Goal: Information Seeking & Learning: Check status

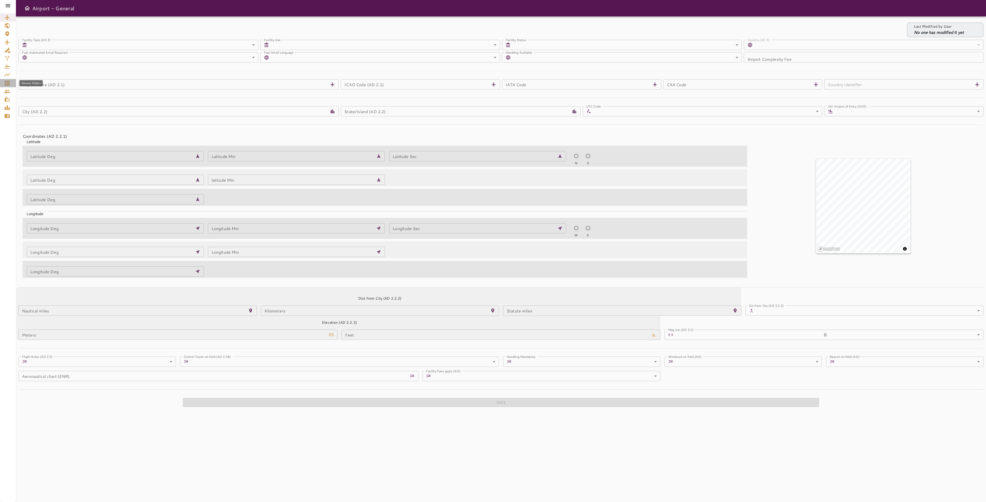
click at [9, 84] on icon "Service Orders" at bounding box center [7, 83] width 6 height 6
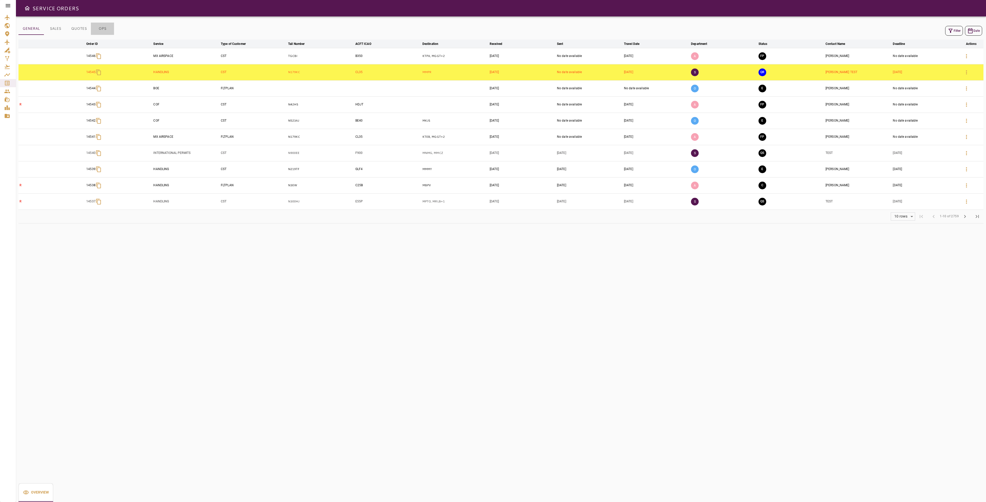
click at [106, 30] on button "OPS" at bounding box center [102, 29] width 23 height 12
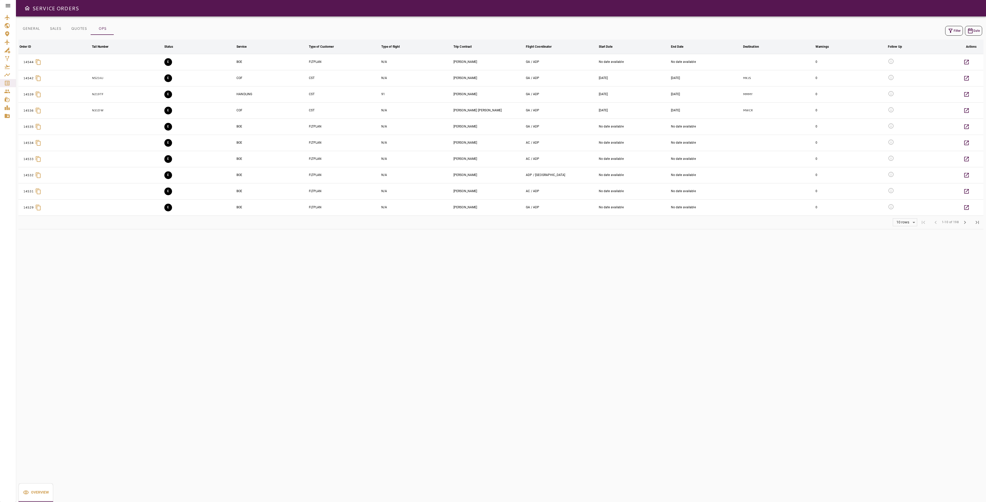
click at [953, 30] on button "Filter" at bounding box center [954, 31] width 18 height 10
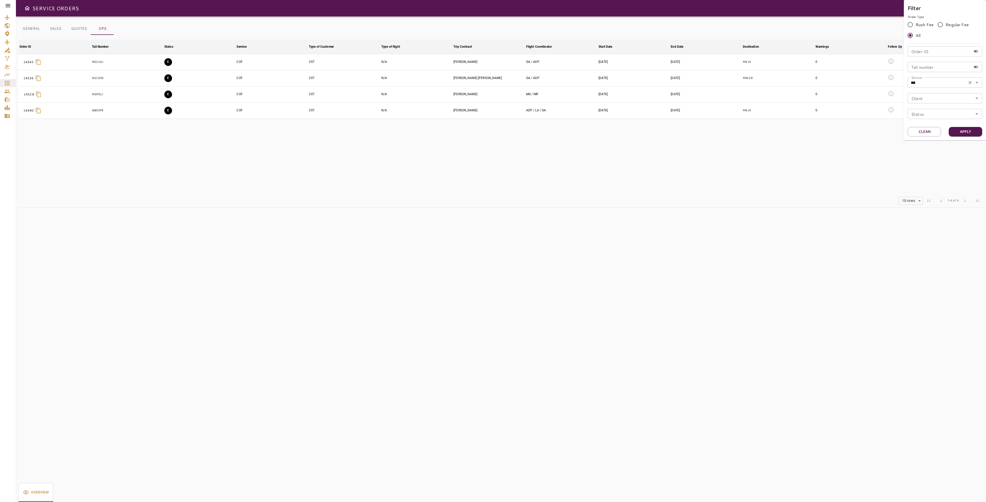
click at [939, 85] on input "***" at bounding box center [937, 82] width 56 height 7
click at [935, 106] on li "BOE" at bounding box center [945, 106] width 74 height 9
type input "***"
click at [969, 130] on button "Apply" at bounding box center [965, 131] width 33 height 9
click at [511, 302] on div at bounding box center [493, 251] width 986 height 502
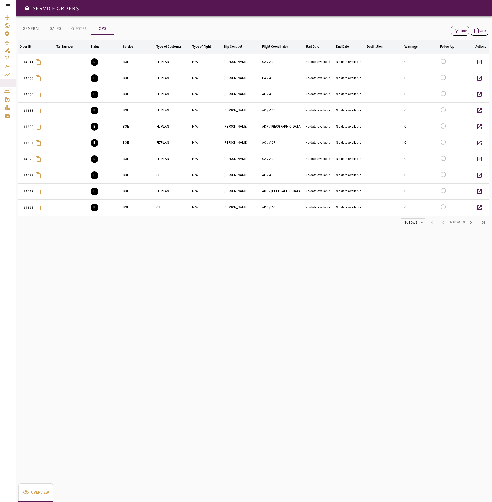
click at [7, 6] on icon at bounding box center [8, 6] width 6 height 6
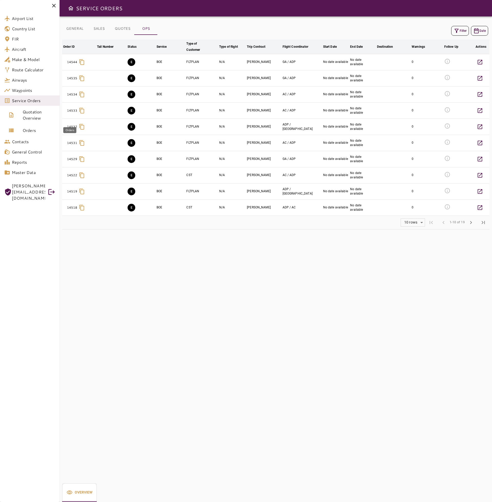
click at [37, 129] on span "Orders" at bounding box center [39, 130] width 33 height 6
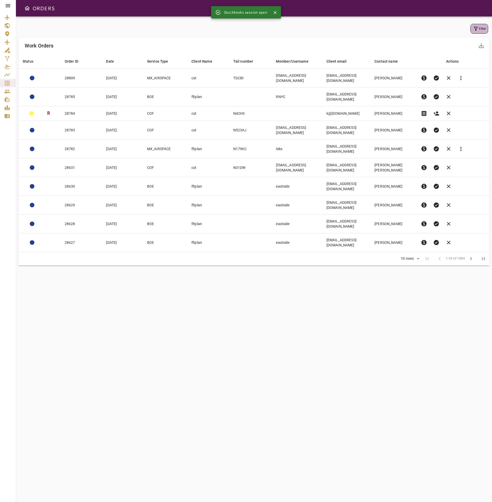
click at [482, 29] on button "Filter" at bounding box center [480, 29] width 18 height 10
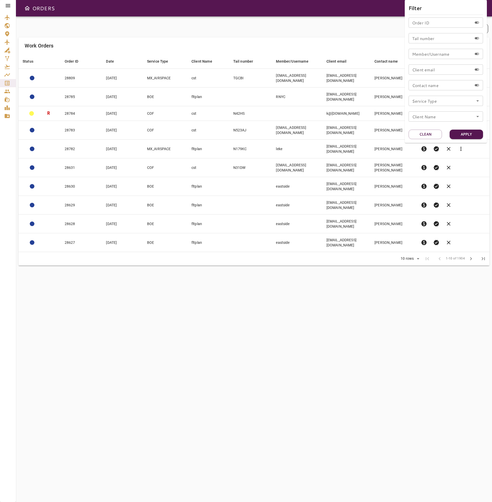
click at [424, 102] on input "Service Type" at bounding box center [445, 100] width 71 height 7
click at [421, 122] on li "BOE" at bounding box center [446, 124] width 74 height 9
type input "***"
click at [467, 136] on button "Apply" at bounding box center [466, 134] width 33 height 9
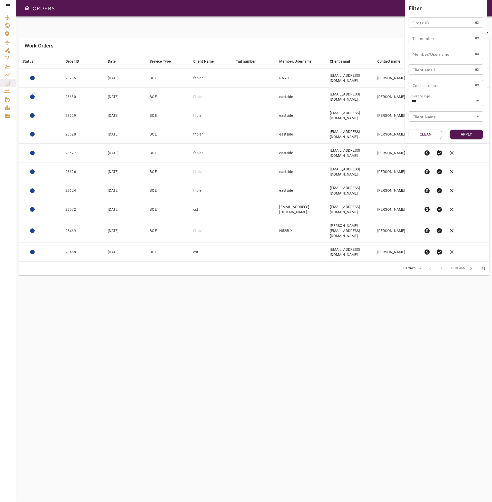
click at [135, 291] on div at bounding box center [246, 251] width 492 height 502
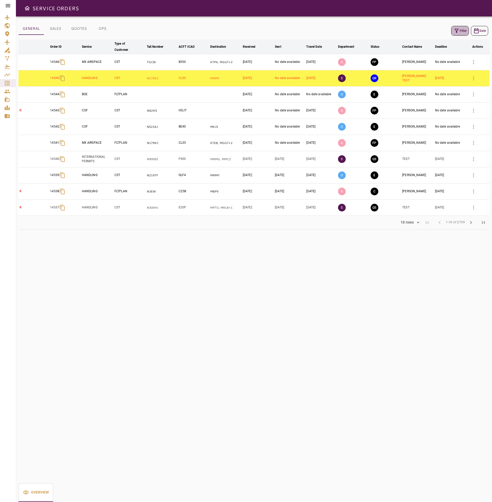
click at [452, 34] on button "Filter" at bounding box center [460, 31] width 18 height 10
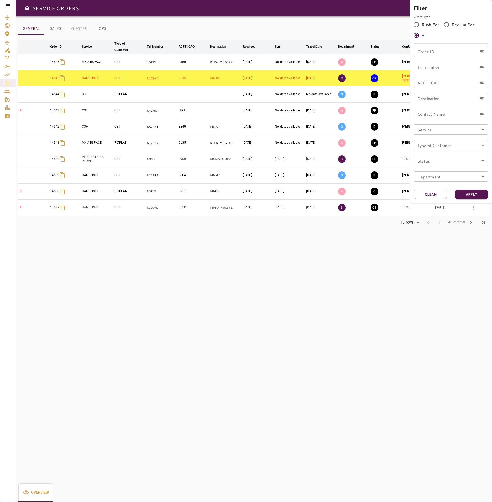
click at [428, 68] on input "Tail number" at bounding box center [446, 67] width 64 height 10
click at [432, 52] on input "Order ID" at bounding box center [446, 51] width 64 height 10
type input "*****"
click at [470, 196] on button "Apply" at bounding box center [471, 194] width 33 height 9
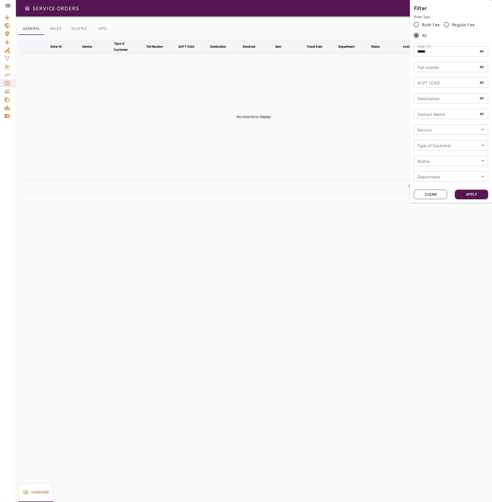
click at [437, 196] on button "Clean" at bounding box center [430, 194] width 33 height 9
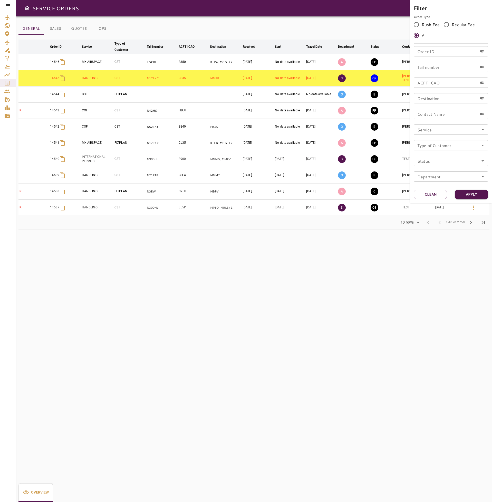
click at [9, 8] on div at bounding box center [246, 251] width 492 height 502
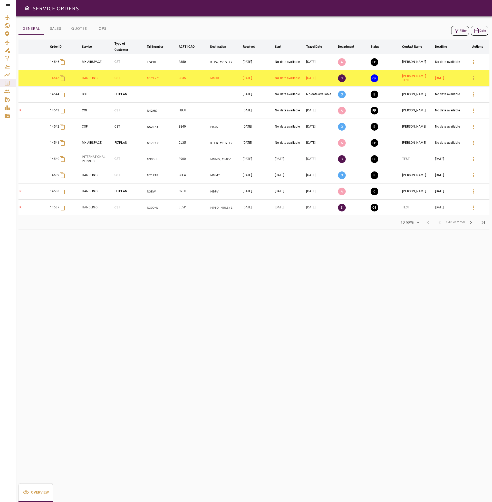
click at [9, 3] on icon at bounding box center [8, 6] width 6 height 6
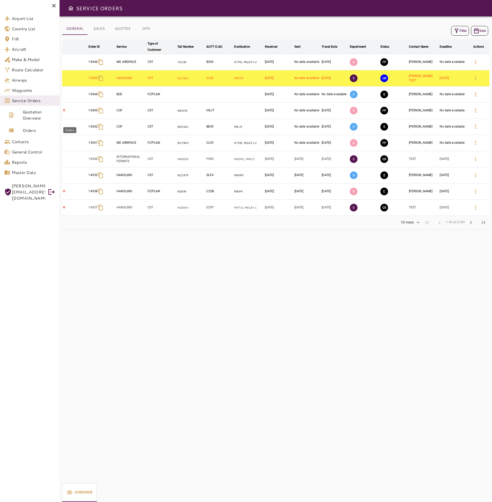
click at [32, 130] on span "Orders" at bounding box center [39, 130] width 33 height 6
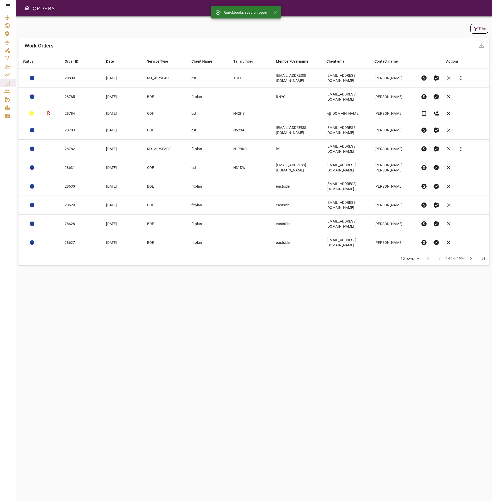
click at [479, 28] on button "Filter" at bounding box center [480, 29] width 18 height 10
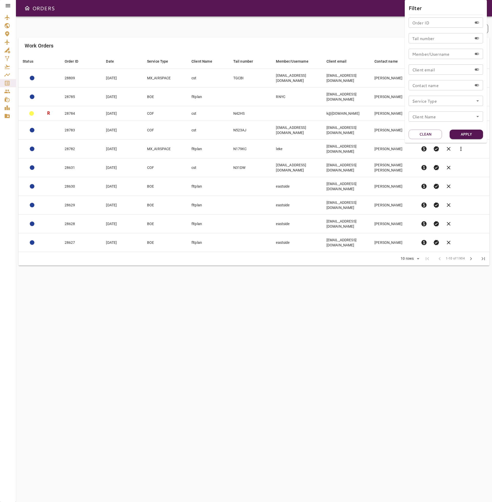
click at [443, 26] on input "Order ID" at bounding box center [441, 22] width 64 height 10
type input "*****"
click at [470, 137] on button "Apply" at bounding box center [466, 134] width 33 height 9
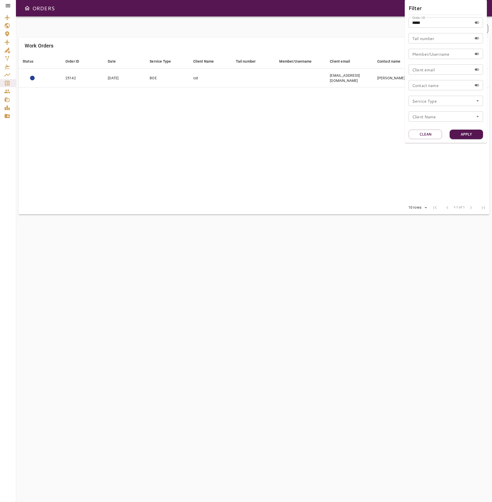
click at [276, 181] on div at bounding box center [246, 251] width 492 height 502
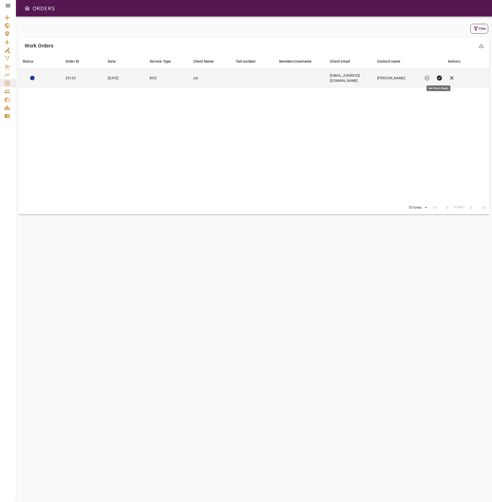
click at [440, 76] on span "verified" at bounding box center [439, 78] width 6 height 6
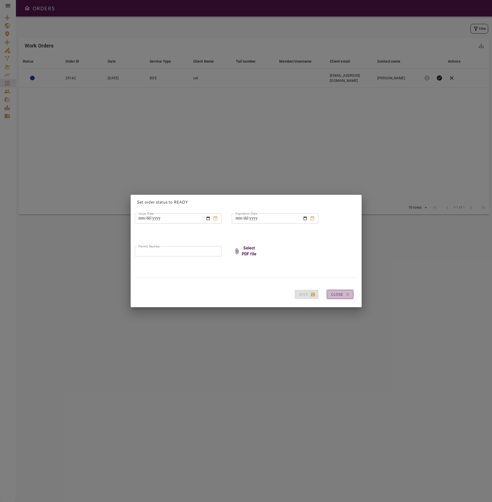
click at [339, 292] on button "Close" at bounding box center [340, 294] width 27 height 9
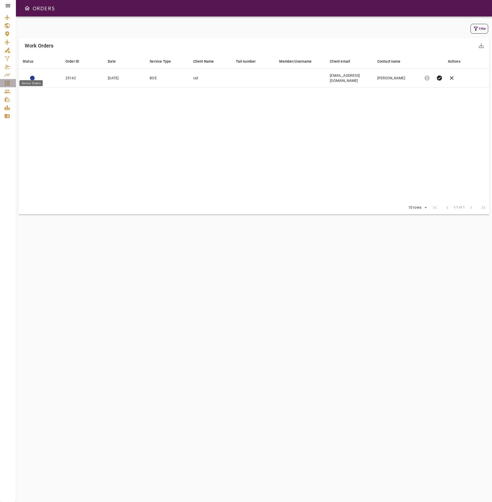
click at [9, 86] on icon "Service Orders" at bounding box center [7, 83] width 6 height 6
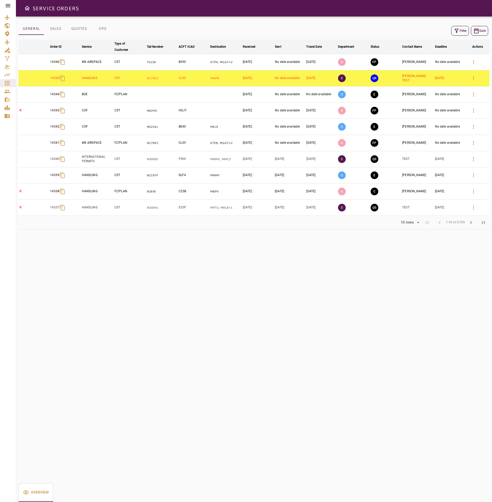
click at [12, 7] on div at bounding box center [8, 5] width 16 height 11
click at [9, 4] on icon at bounding box center [8, 6] width 6 height 6
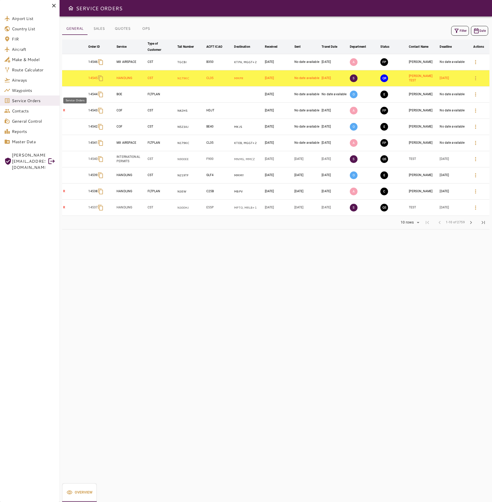
click at [28, 98] on span "Service Orders" at bounding box center [34, 101] width 44 height 6
click at [145, 31] on button "OPS" at bounding box center [146, 29] width 23 height 12
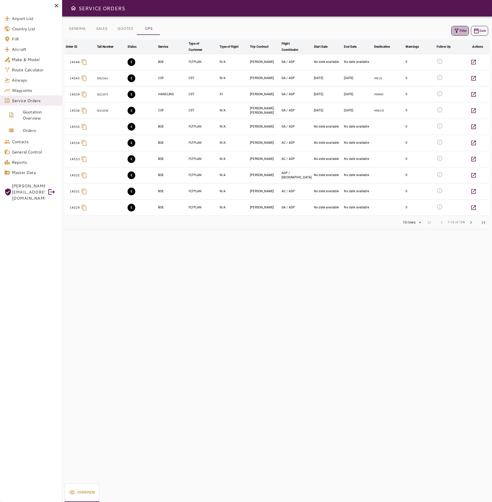
click at [457, 32] on icon "button" at bounding box center [457, 31] width 6 height 6
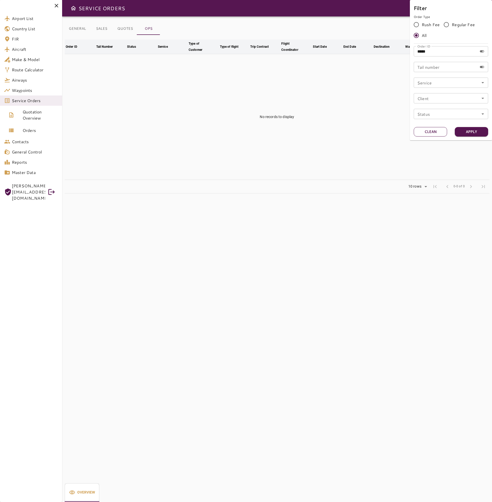
click at [440, 131] on button "Clean" at bounding box center [430, 131] width 33 height 9
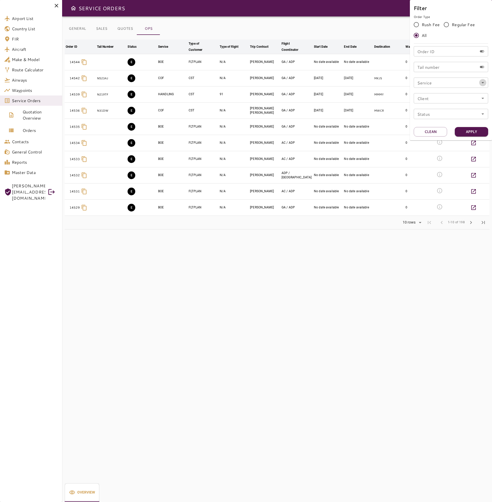
click at [482, 84] on icon "Open" at bounding box center [483, 83] width 6 height 6
click at [437, 106] on li "BOE" at bounding box center [451, 106] width 74 height 9
type input "***"
click at [468, 133] on button "Apply" at bounding box center [471, 131] width 33 height 9
click at [234, 286] on div at bounding box center [246, 251] width 492 height 502
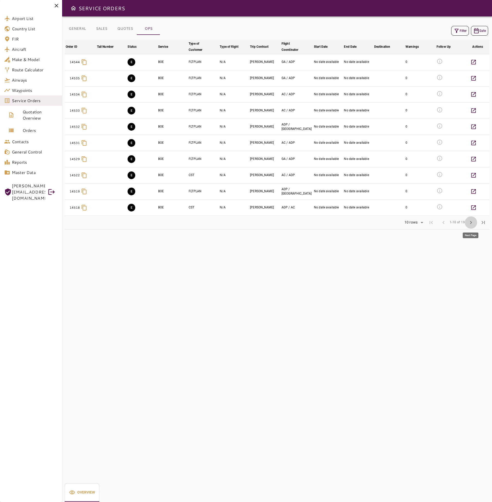
click at [469, 222] on span "chevron_right" at bounding box center [471, 222] width 6 height 6
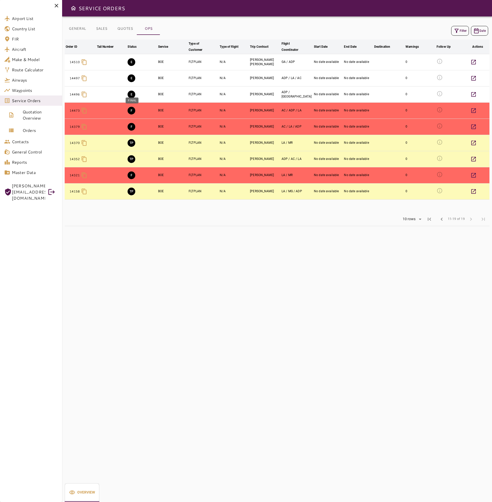
click at [131, 110] on button "F" at bounding box center [132, 111] width 8 height 8
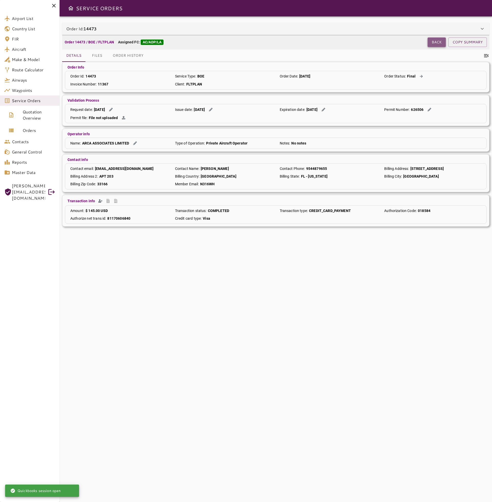
click at [435, 44] on button "Back" at bounding box center [437, 41] width 18 height 9
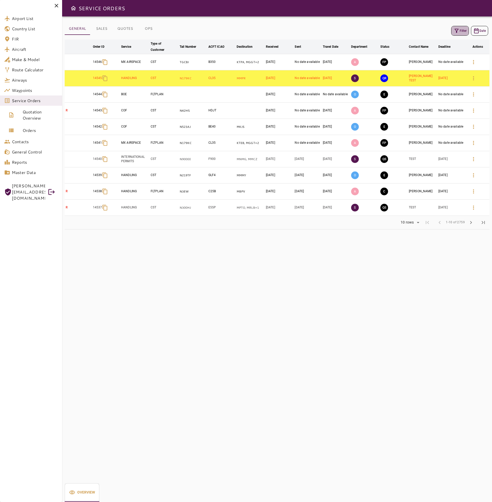
click at [461, 31] on button "Filter" at bounding box center [460, 31] width 18 height 10
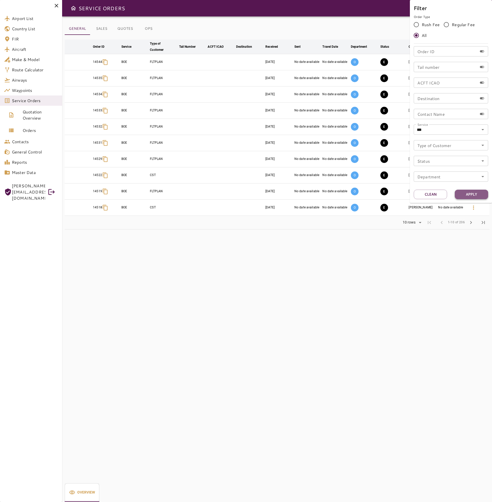
click at [467, 194] on button "Apply" at bounding box center [471, 194] width 33 height 9
click at [420, 275] on div at bounding box center [246, 251] width 492 height 502
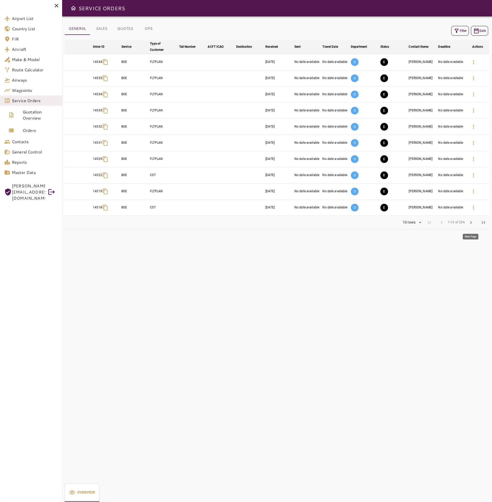
click at [472, 225] on span "chevron_right" at bounding box center [471, 222] width 6 height 6
click at [352, 114] on div "A" at bounding box center [364, 111] width 27 height 14
click at [355, 110] on p "A" at bounding box center [355, 111] width 8 height 8
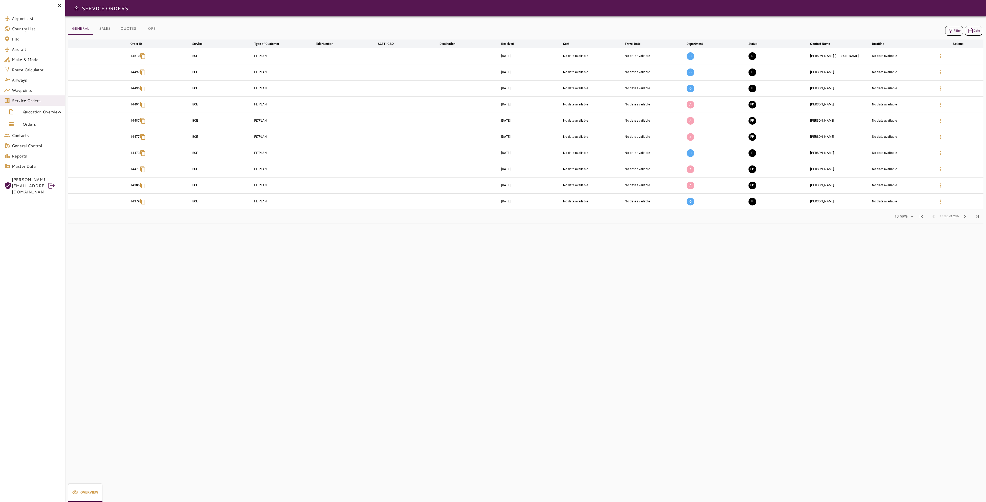
click at [153, 27] on button "OPS" at bounding box center [151, 29] width 23 height 12
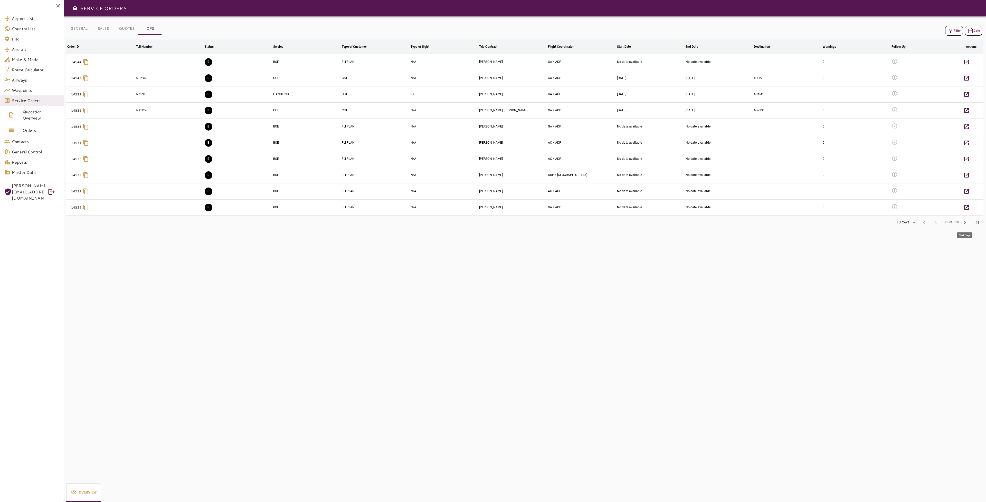
click at [966, 222] on span "chevron_right" at bounding box center [965, 222] width 6 height 6
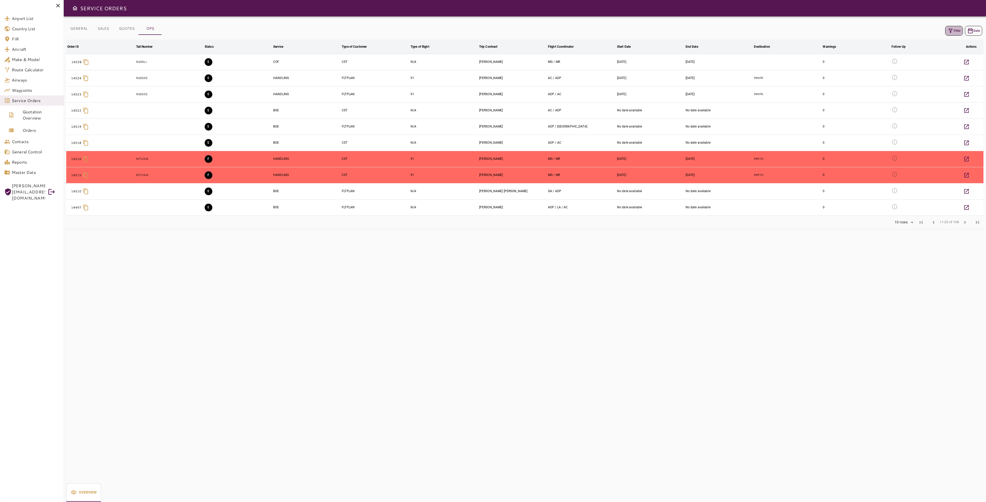
click at [954, 32] on button "Filter" at bounding box center [954, 31] width 18 height 10
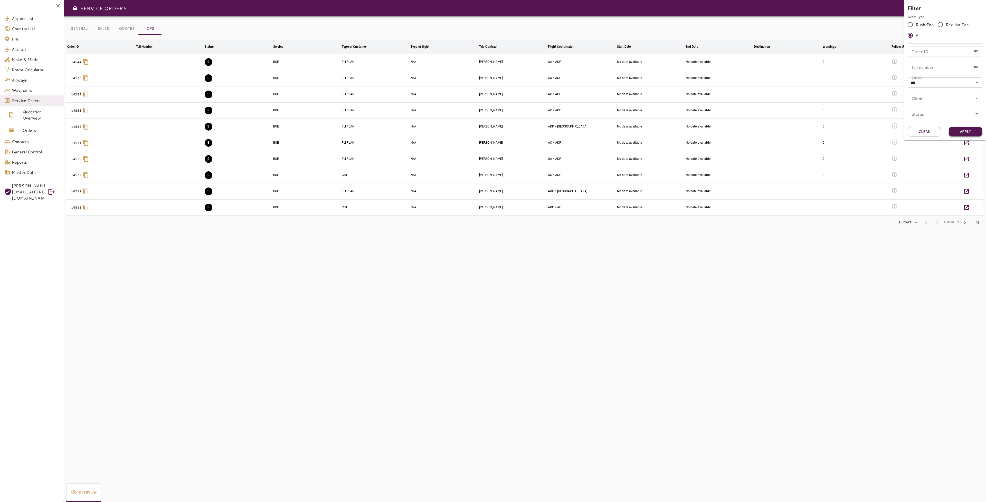
click at [961, 133] on button "Apply" at bounding box center [965, 131] width 33 height 9
click at [850, 281] on div at bounding box center [493, 251] width 986 height 502
click at [966, 222] on span "chevron_right" at bounding box center [965, 222] width 6 height 6
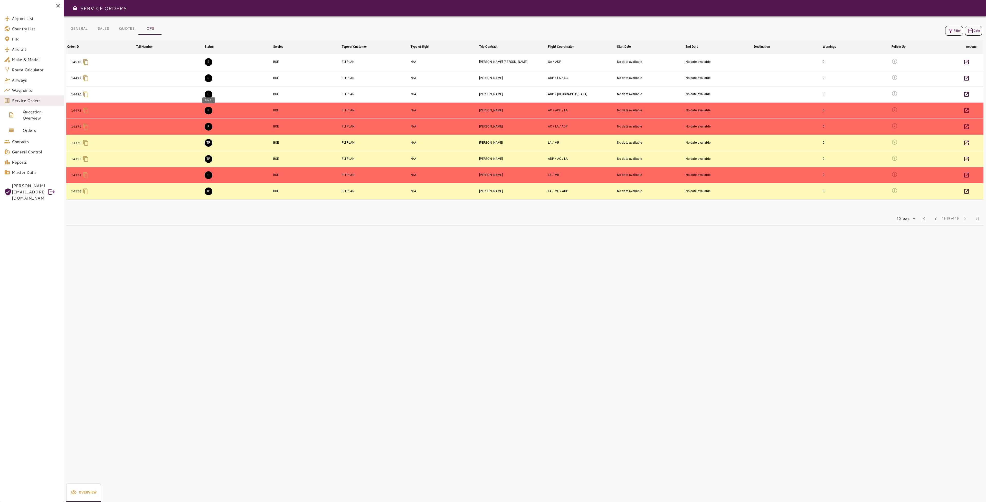
click at [210, 109] on button "F" at bounding box center [209, 111] width 8 height 8
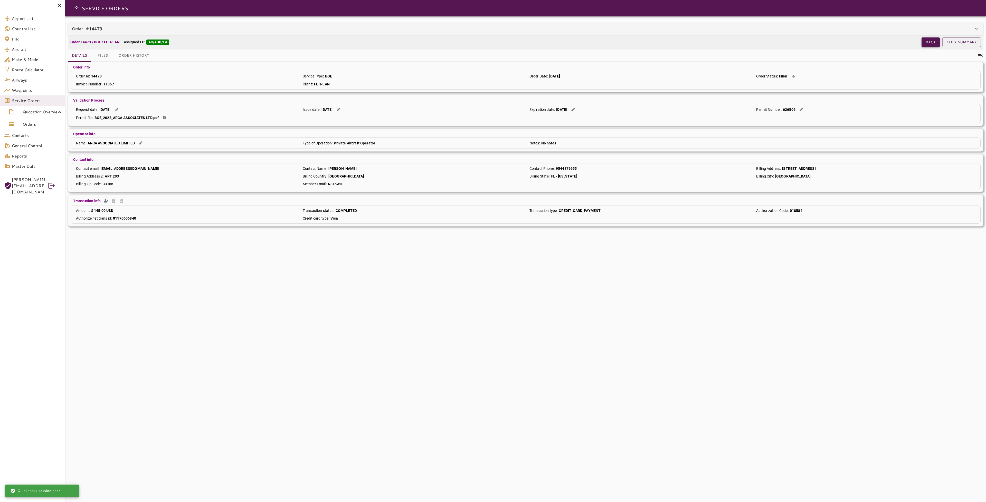
click at [933, 42] on button "Back" at bounding box center [930, 41] width 18 height 9
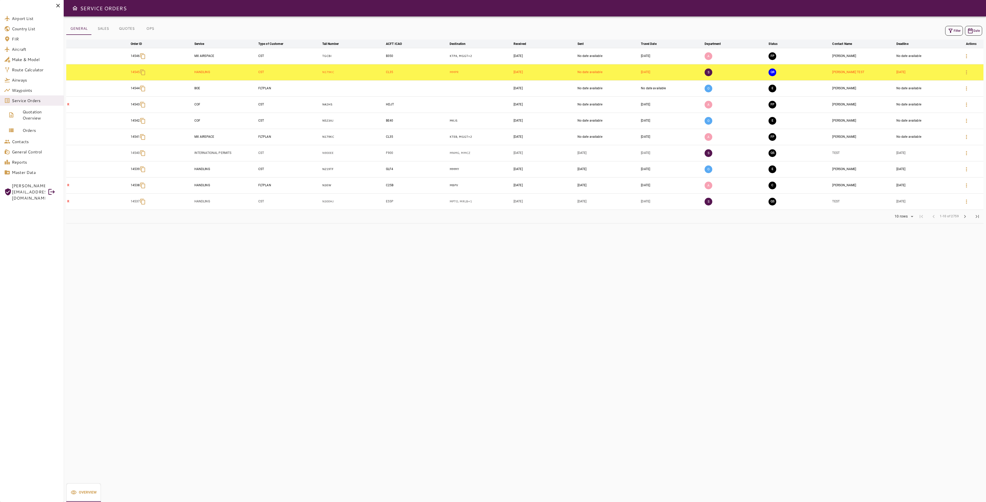
click at [950, 30] on icon "button" at bounding box center [950, 31] width 6 height 6
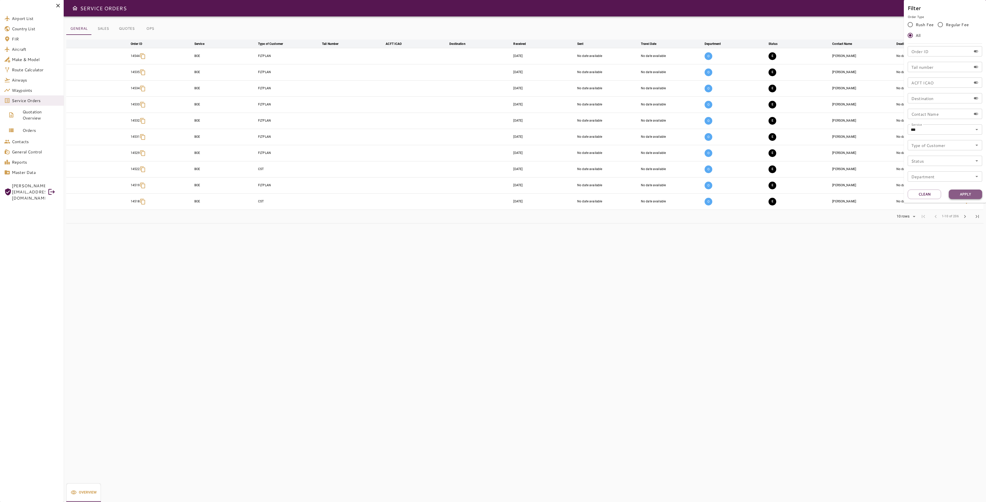
click at [959, 195] on button "Apply" at bounding box center [965, 194] width 33 height 9
click at [148, 31] on div at bounding box center [493, 251] width 986 height 502
click at [152, 28] on button "OPS" at bounding box center [150, 29] width 23 height 12
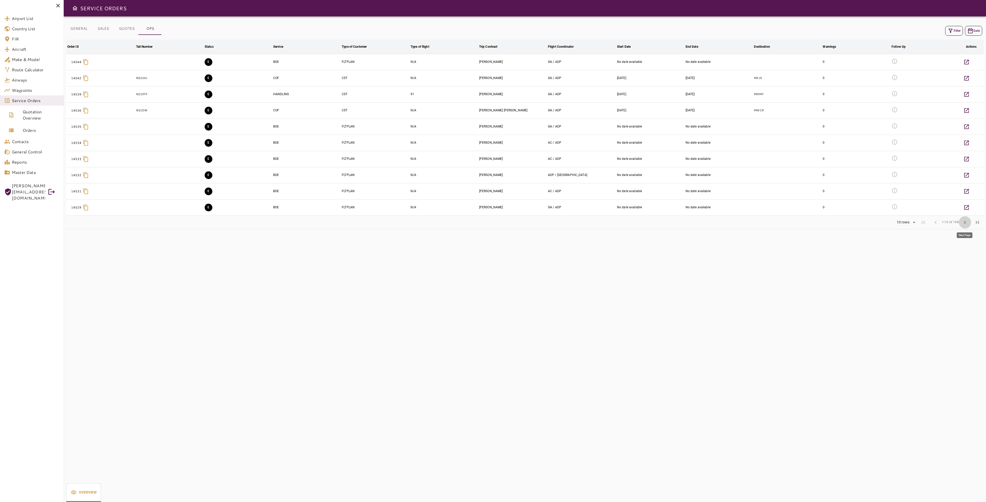
click at [963, 223] on span "chevron_right" at bounding box center [965, 222] width 6 height 6
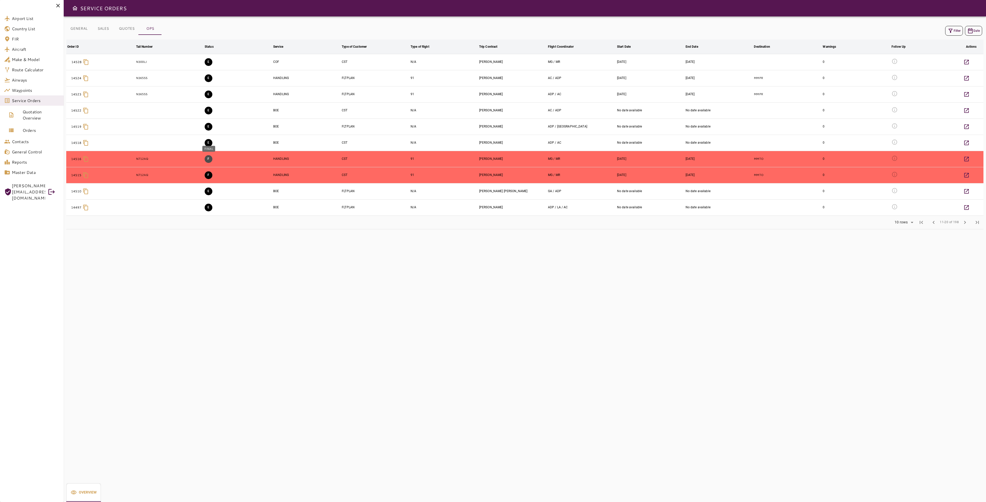
click at [212, 158] on button "F" at bounding box center [209, 159] width 8 height 8
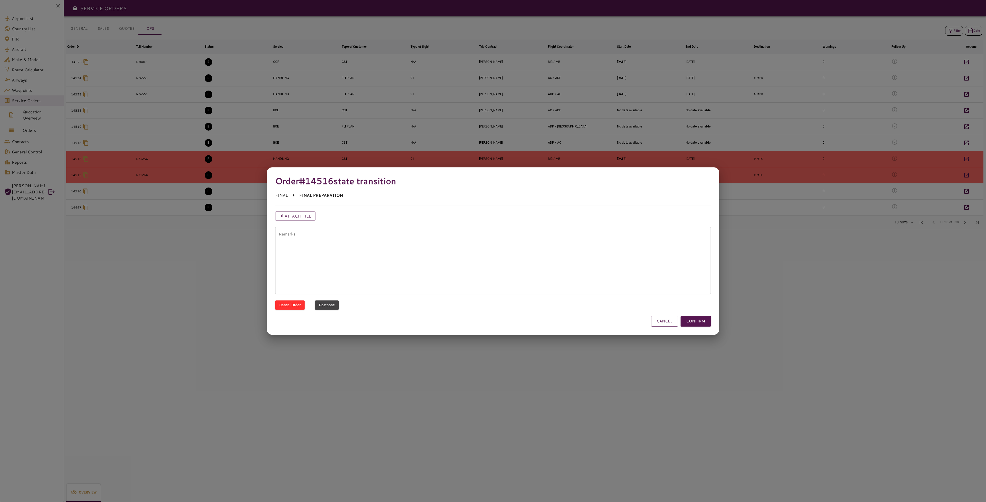
click at [671, 323] on button "CANCEL" at bounding box center [664, 321] width 27 height 11
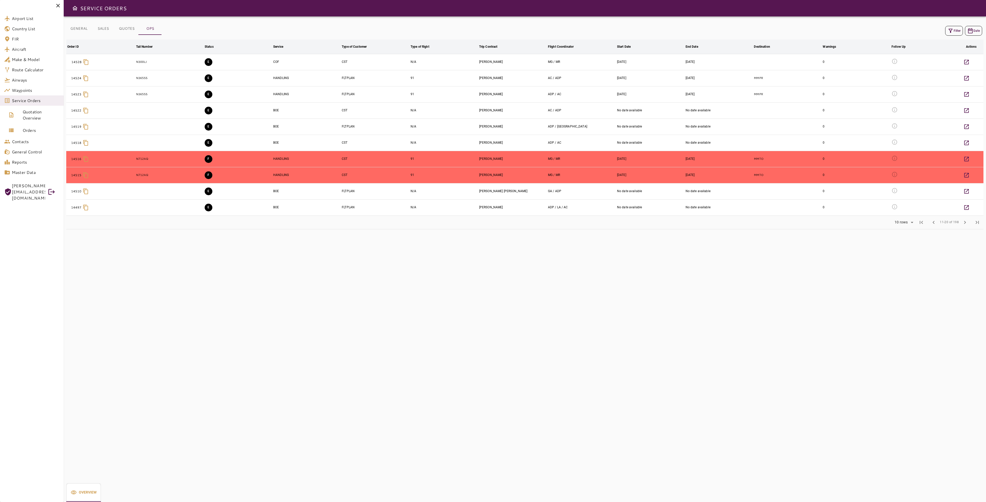
click at [339, 246] on div "GENERAL SALES QUOTES OPS Filter Date Order ID arrow_downward Tail Number arrow_…" at bounding box center [525, 259] width 922 height 486
click at [958, 29] on button "Filter" at bounding box center [954, 31] width 18 height 10
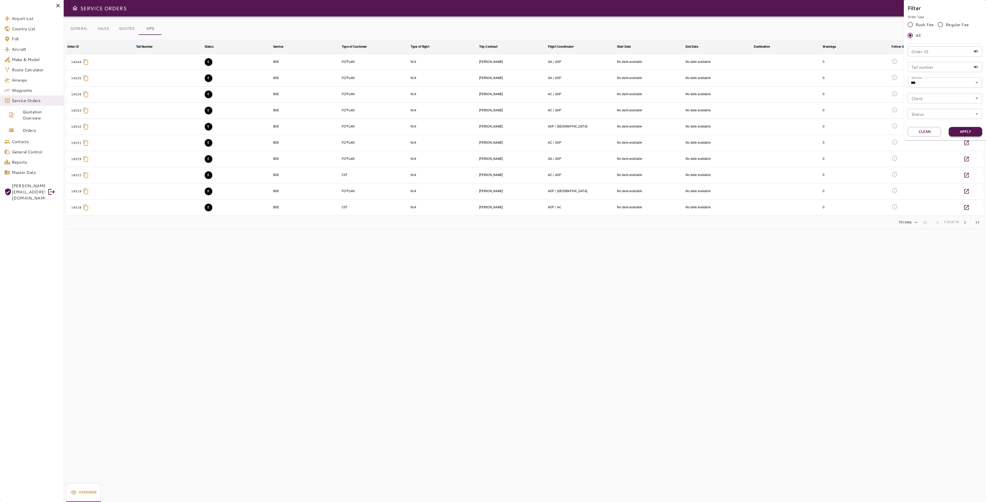
click at [977, 131] on button "Apply" at bounding box center [965, 131] width 33 height 9
click at [864, 227] on div at bounding box center [493, 251] width 986 height 502
click at [963, 221] on span "chevron_right" at bounding box center [965, 222] width 6 height 6
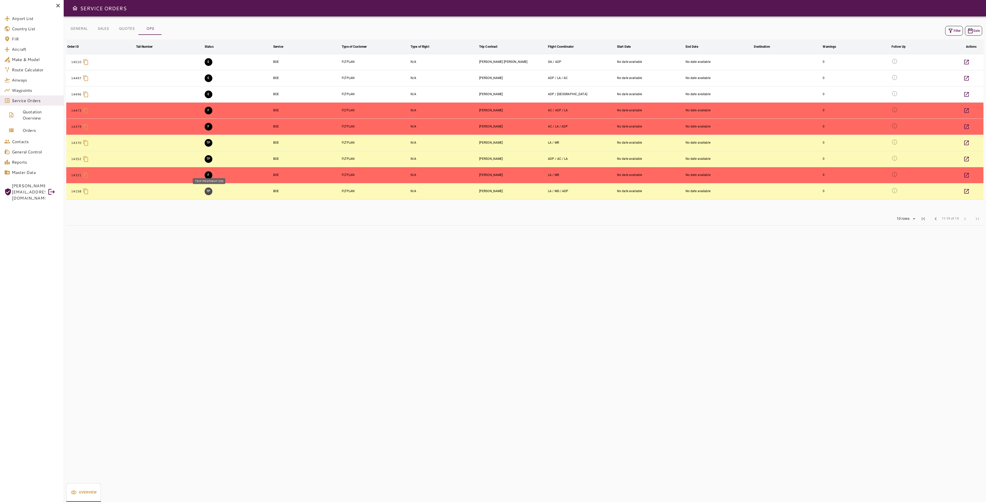
click at [209, 191] on button "TP" at bounding box center [209, 192] width 8 height 8
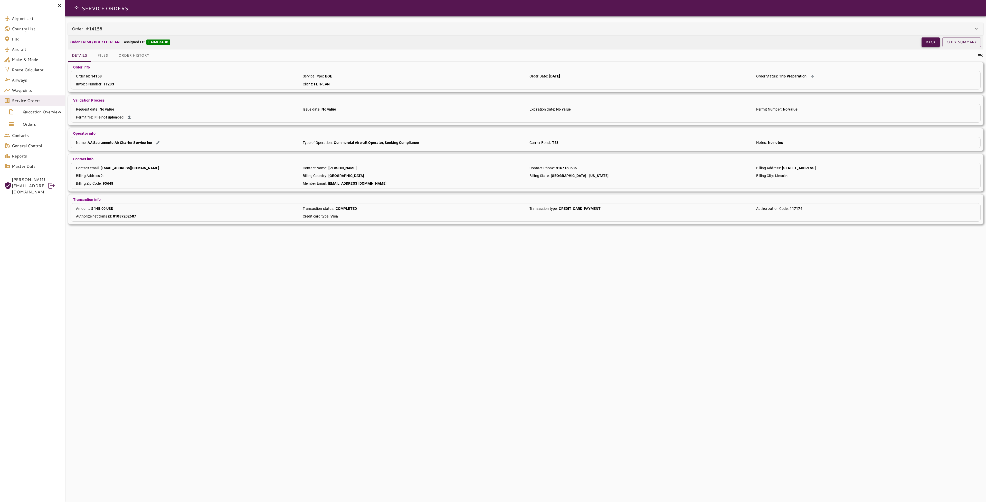
click at [925, 42] on button "Back" at bounding box center [930, 41] width 18 height 9
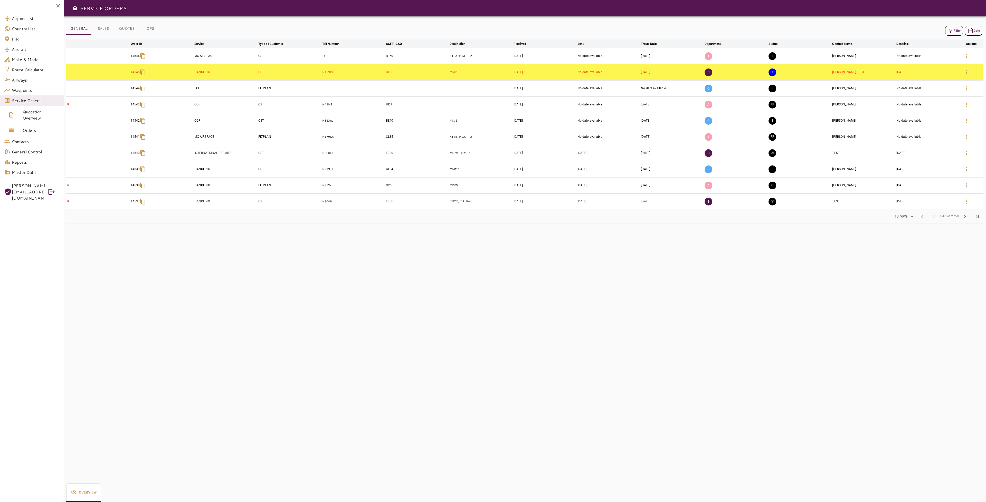
click at [150, 25] on button "OPS" at bounding box center [150, 29] width 23 height 12
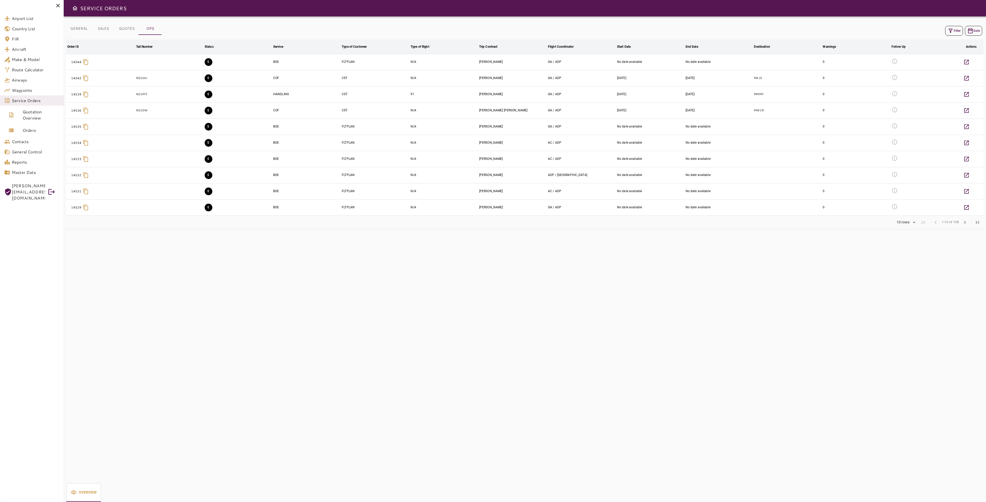
click at [956, 29] on button "Filter" at bounding box center [954, 31] width 18 height 10
click at [956, 133] on button "Apply" at bounding box center [965, 131] width 33 height 9
click at [924, 238] on div at bounding box center [493, 251] width 986 height 502
click at [964, 223] on span "chevron_right" at bounding box center [965, 222] width 6 height 6
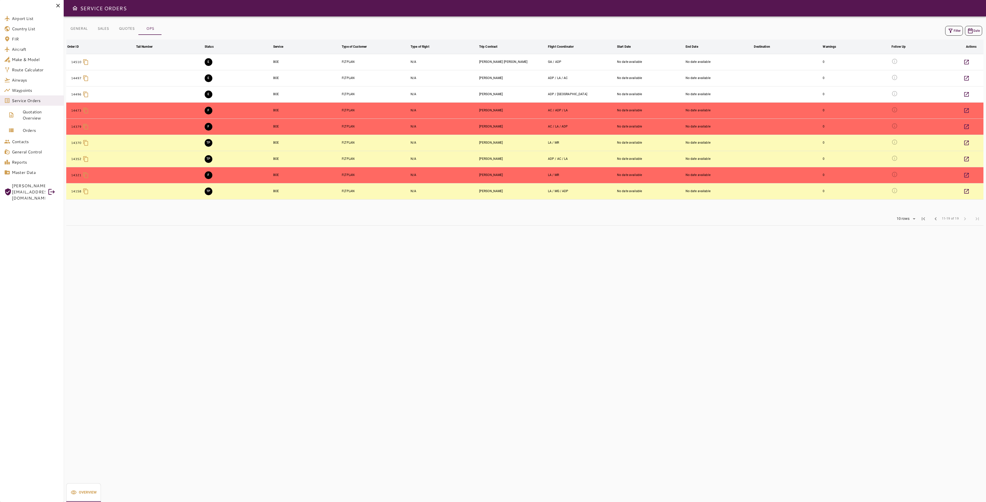
click at [377, 192] on td "FLTPLAN" at bounding box center [375, 191] width 69 height 16
click at [378, 192] on td "FLTPLAN" at bounding box center [375, 191] width 69 height 16
click at [152, 192] on td at bounding box center [169, 191] width 69 height 16
click at [84, 192] on icon at bounding box center [86, 191] width 6 height 6
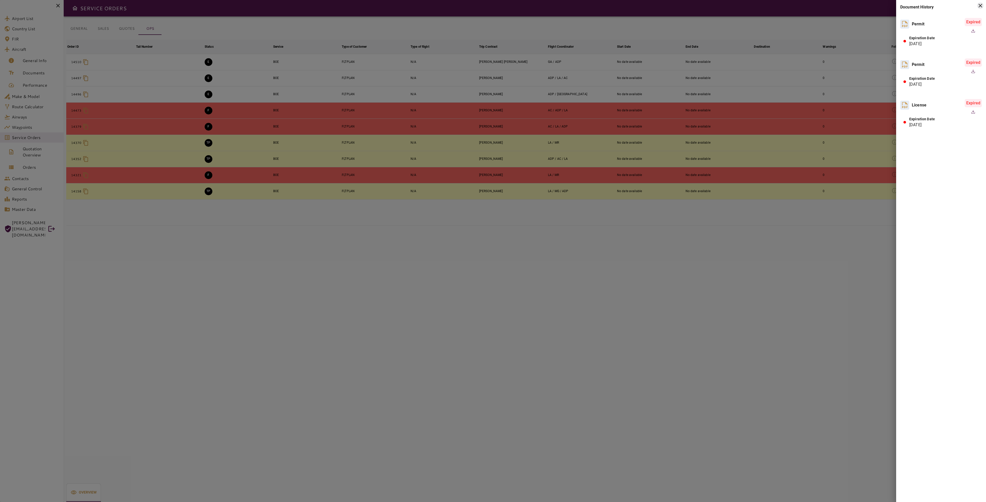
click at [980, 4] on icon at bounding box center [980, 6] width 6 height 6
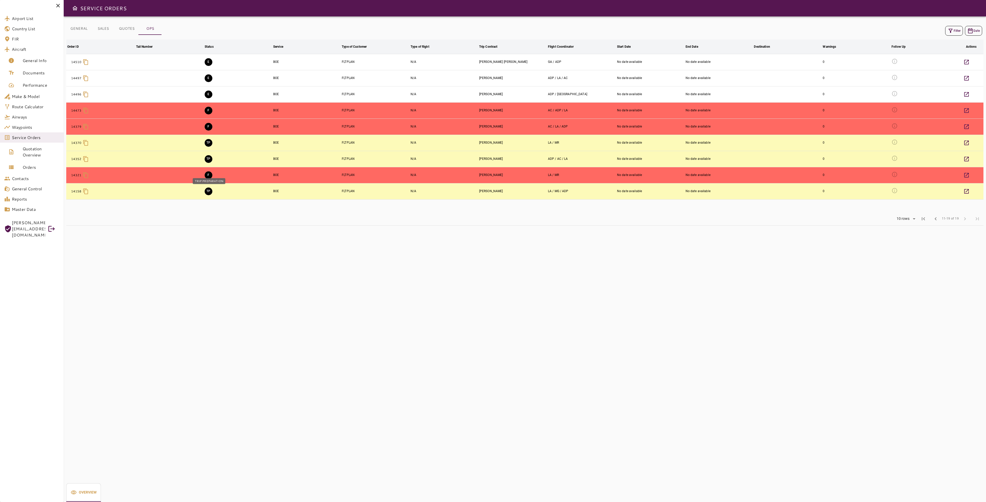
click at [211, 190] on button "TP" at bounding box center [209, 192] width 8 height 8
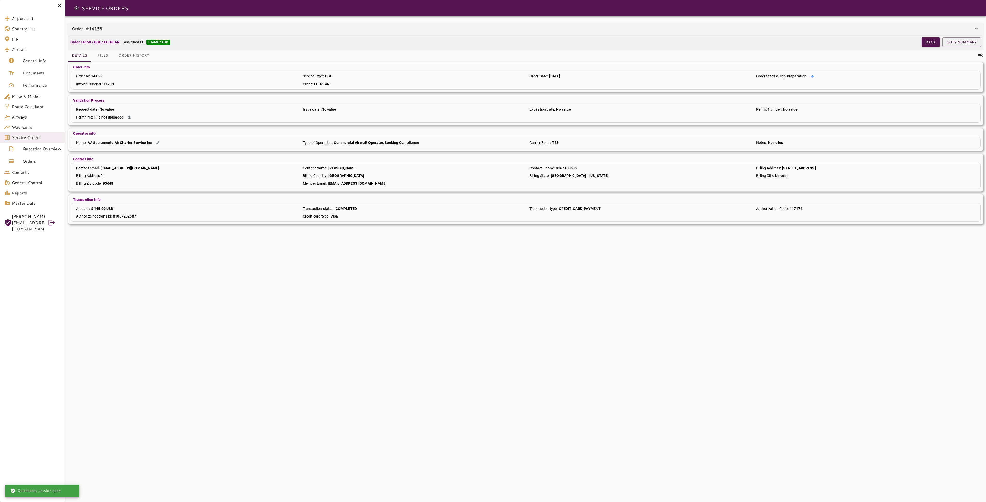
click at [812, 77] on icon at bounding box center [812, 76] width 3 height 3
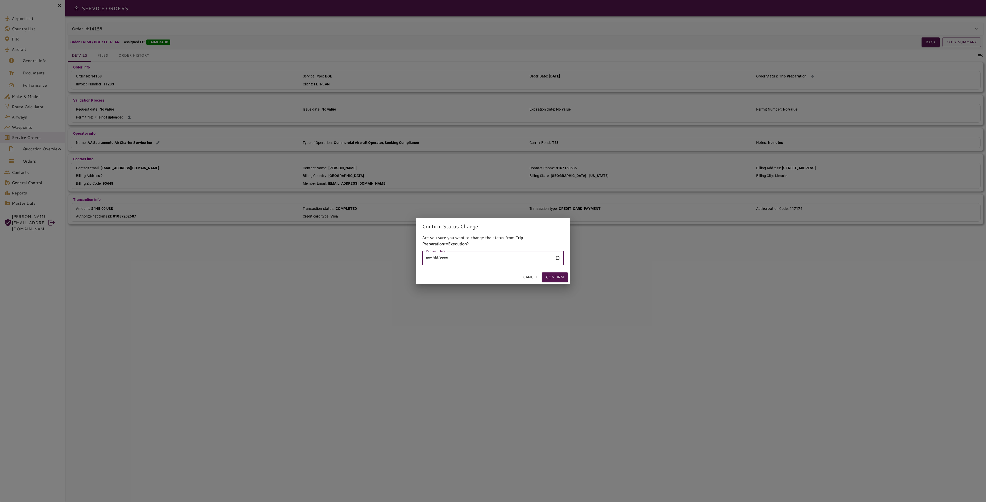
click at [558, 260] on input "Request Date" at bounding box center [493, 258] width 142 height 14
type input "**********"
click at [555, 274] on button "Confirm" at bounding box center [555, 277] width 26 height 9
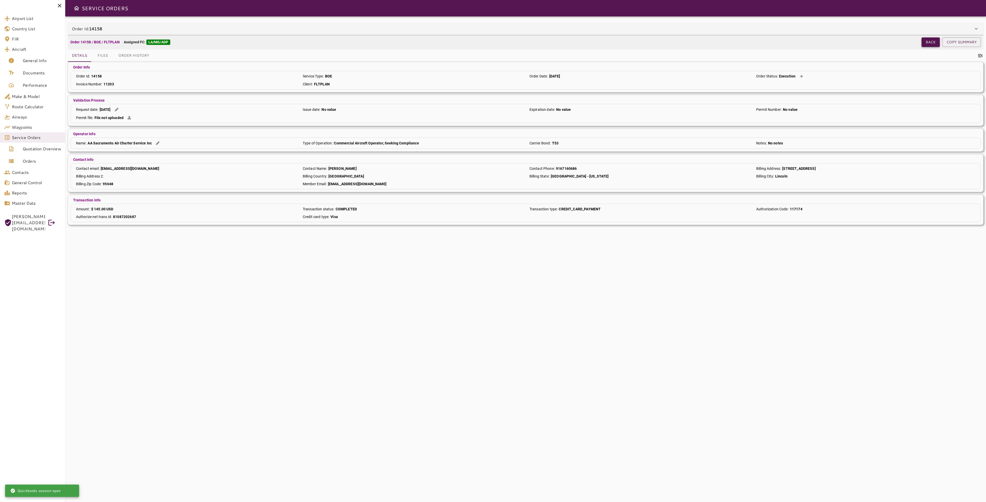
click at [936, 41] on button "Back" at bounding box center [930, 41] width 18 height 9
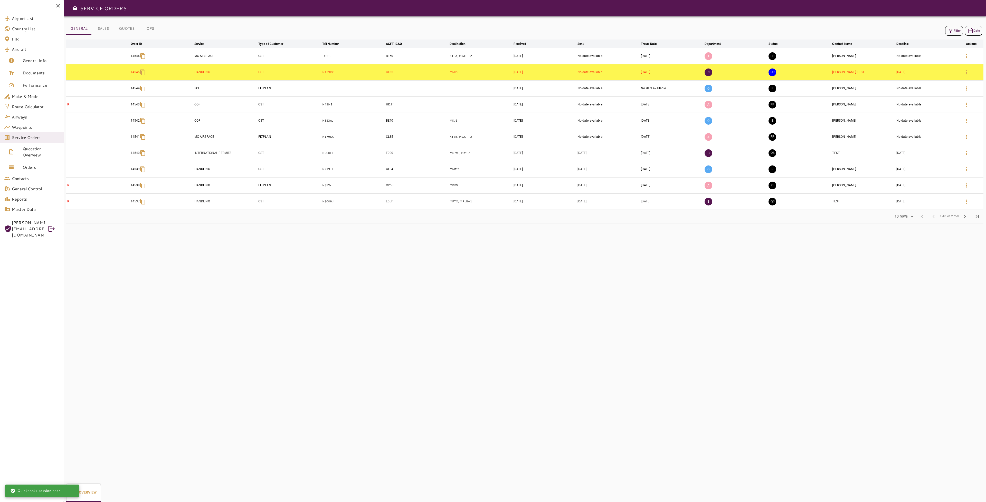
click at [151, 27] on button "OPS" at bounding box center [150, 29] width 23 height 12
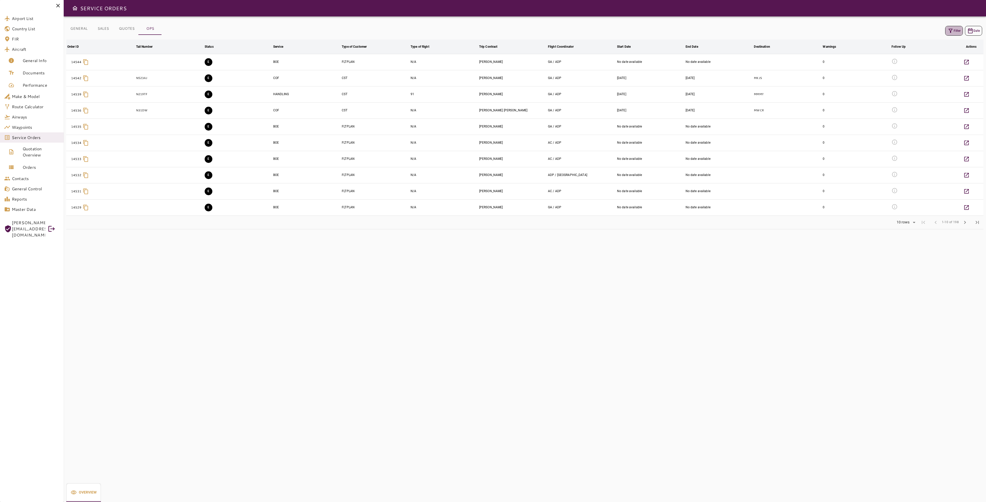
click at [958, 30] on button "Filter" at bounding box center [954, 31] width 18 height 10
click at [956, 130] on button "Apply" at bounding box center [965, 131] width 33 height 9
click at [965, 131] on button "Apply" at bounding box center [965, 131] width 33 height 9
drag, startPoint x: 825, startPoint y: 231, endPoint x: 827, endPoint y: 233, distance: 3.1
click at [827, 233] on div at bounding box center [493, 251] width 986 height 502
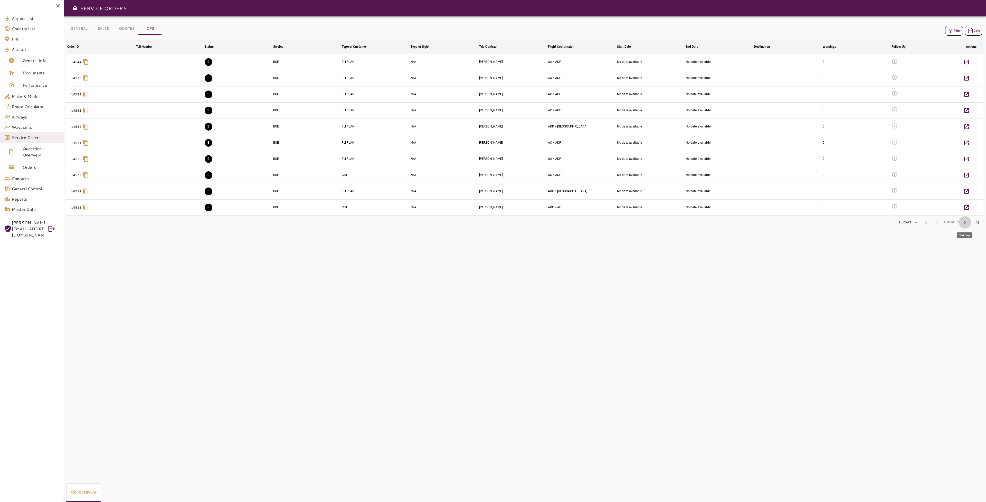
click at [966, 221] on span "chevron_right" at bounding box center [965, 222] width 6 height 6
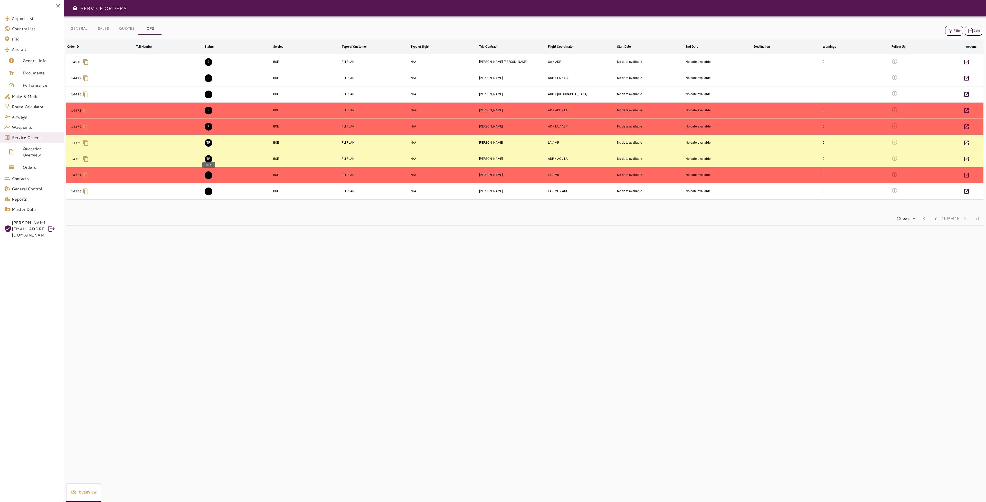
click at [210, 176] on button "F" at bounding box center [209, 175] width 8 height 8
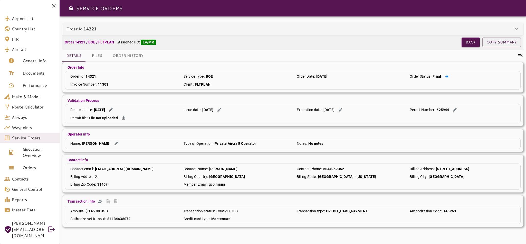
click at [444, 77] on button at bounding box center [446, 76] width 7 height 5
click at [99, 55] on button "Files" at bounding box center [96, 56] width 23 height 12
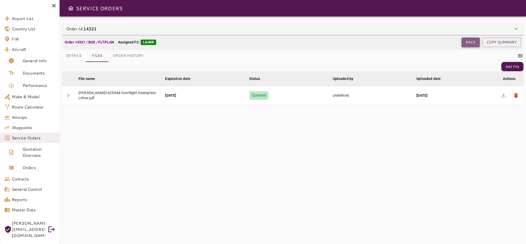
click at [470, 42] on button "Back" at bounding box center [471, 41] width 18 height 9
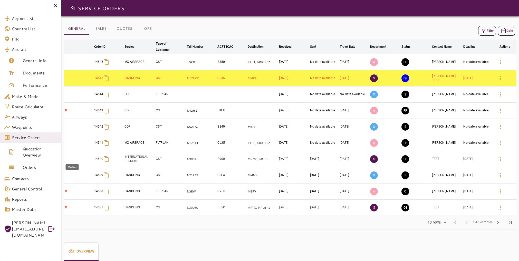
click at [32, 165] on span "Orders" at bounding box center [40, 167] width 35 height 6
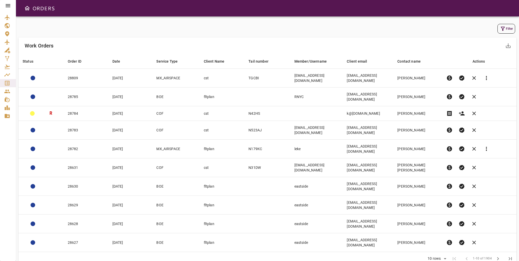
click at [505, 26] on button "Filter" at bounding box center [506, 29] width 18 height 10
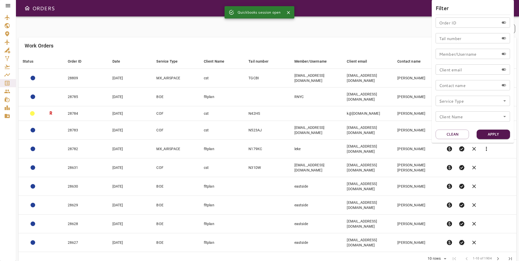
click at [484, 23] on input "Order ID" at bounding box center [468, 22] width 64 height 10
type input "*****"
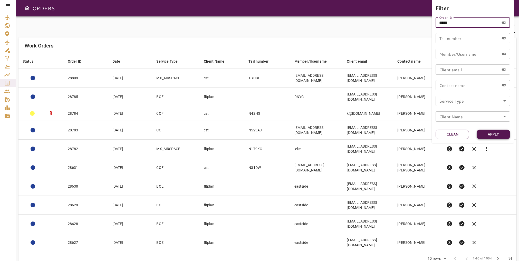
type input "*****"
click at [485, 131] on button "Apply" at bounding box center [493, 134] width 33 height 9
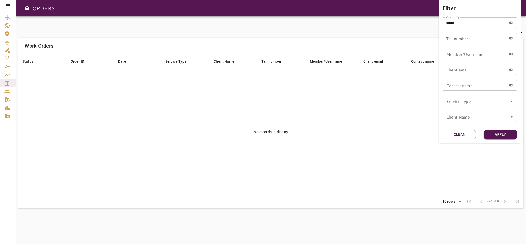
click at [392, 82] on div at bounding box center [263, 122] width 526 height 244
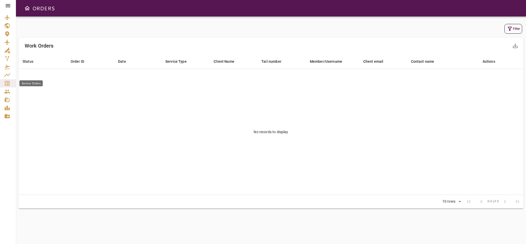
click at [8, 83] on icon "Service Orders" at bounding box center [7, 83] width 6 height 6
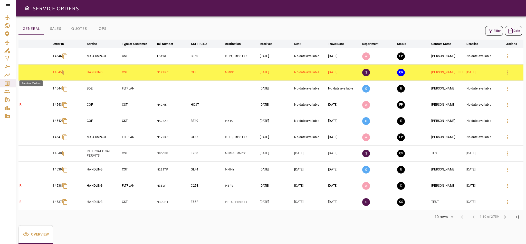
click at [8, 82] on icon "Service Orders" at bounding box center [7, 83] width 6 height 6
click at [8, 6] on icon at bounding box center [8, 6] width 6 height 6
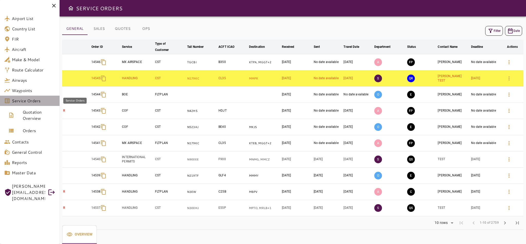
click at [40, 98] on span "Service Orders" at bounding box center [34, 101] width 44 height 6
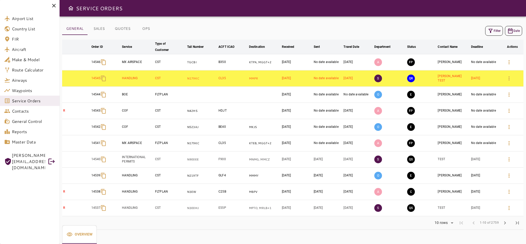
click at [494, 28] on button "Filter" at bounding box center [494, 31] width 18 height 10
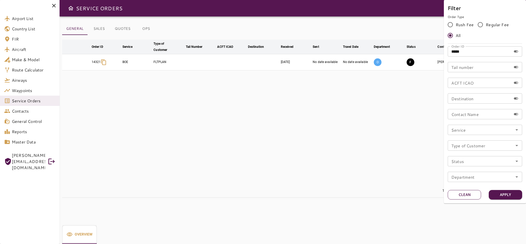
drag, startPoint x: 472, startPoint y: 194, endPoint x: 476, endPoint y: 185, distance: 9.9
click at [472, 194] on button "Clean" at bounding box center [464, 194] width 33 height 9
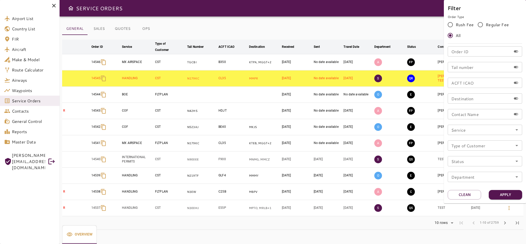
click at [493, 134] on div "Service" at bounding box center [485, 130] width 74 height 10
click at [518, 130] on icon "Open" at bounding box center [517, 130] width 6 height 6
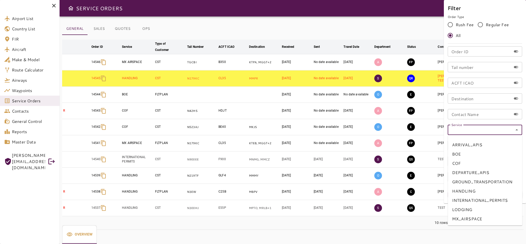
click at [484, 154] on li "BOE" at bounding box center [485, 153] width 74 height 9
type input "***"
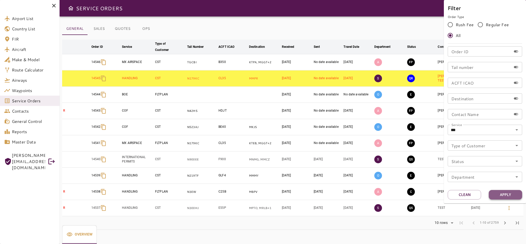
click at [514, 193] on button "Apply" at bounding box center [505, 194] width 33 height 9
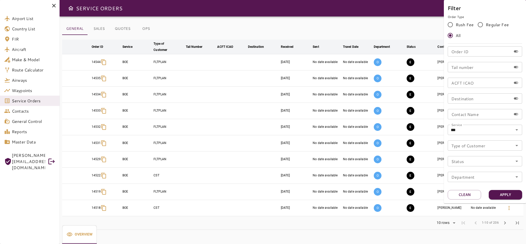
click at [505, 225] on div at bounding box center [263, 122] width 526 height 244
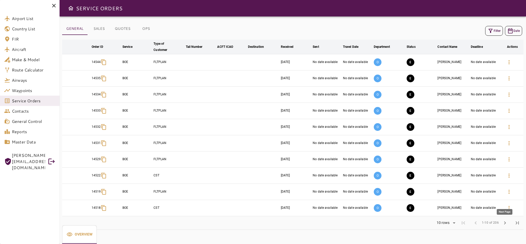
click at [505, 224] on span "chevron_right" at bounding box center [505, 222] width 6 height 6
click at [146, 28] on button "OPS" at bounding box center [146, 29] width 23 height 12
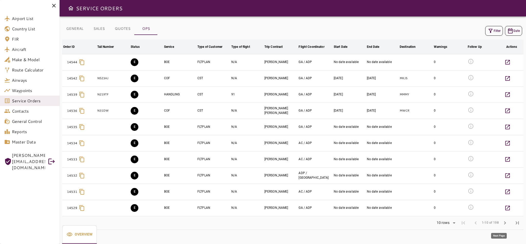
click at [502, 223] on span "chevron_right" at bounding box center [505, 222] width 6 height 6
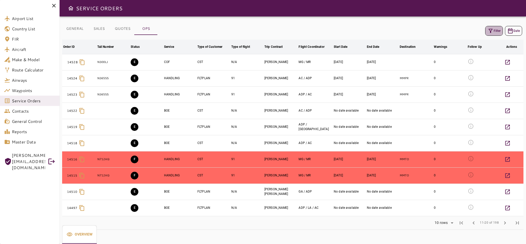
click at [492, 32] on icon "button" at bounding box center [490, 31] width 6 height 6
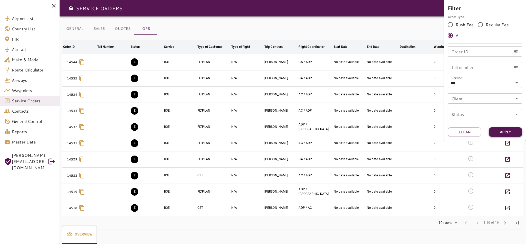
click at [506, 130] on button "Apply" at bounding box center [505, 131] width 33 height 9
click at [434, 233] on div at bounding box center [263, 122] width 526 height 244
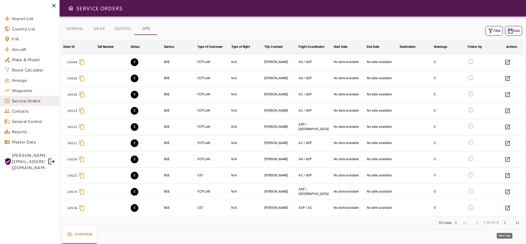
click at [505, 224] on span "chevron_right" at bounding box center [505, 222] width 6 height 6
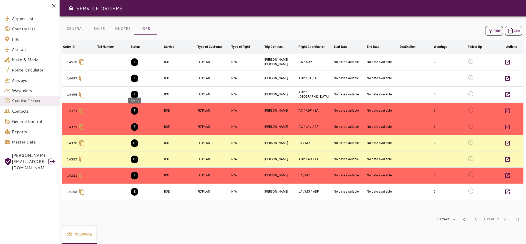
click at [135, 110] on button "F" at bounding box center [135, 111] width 8 height 8
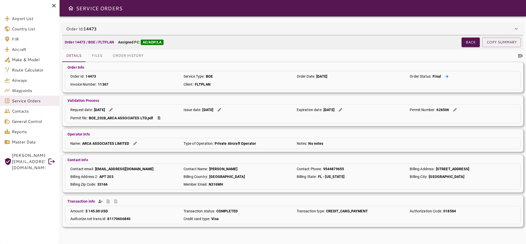
click at [446, 77] on icon at bounding box center [446, 76] width 3 height 3
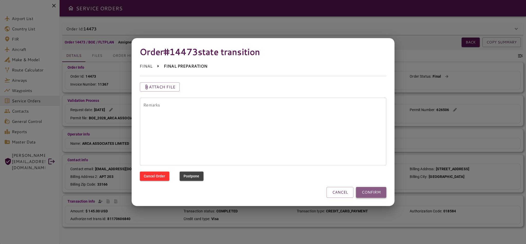
click at [384, 190] on button "CONFIRM" at bounding box center [371, 192] width 30 height 11
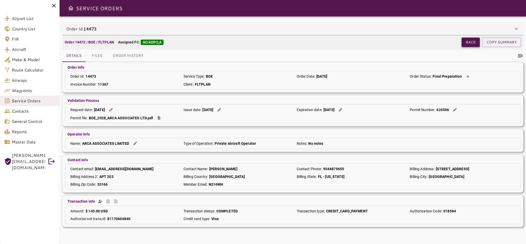
click at [469, 44] on button "Back" at bounding box center [471, 41] width 18 height 9
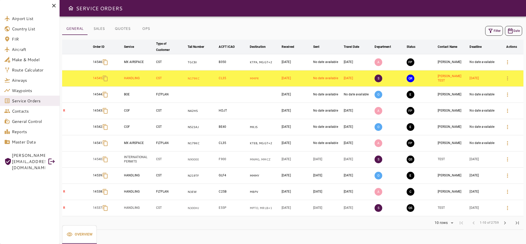
click at [149, 32] on button "OPS" at bounding box center [146, 29] width 23 height 12
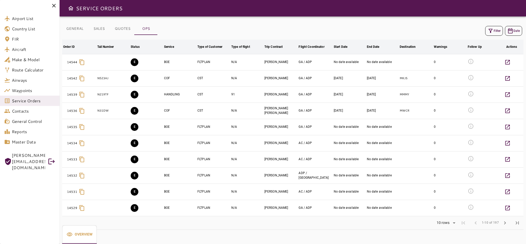
click at [490, 33] on icon "button" at bounding box center [490, 31] width 6 height 6
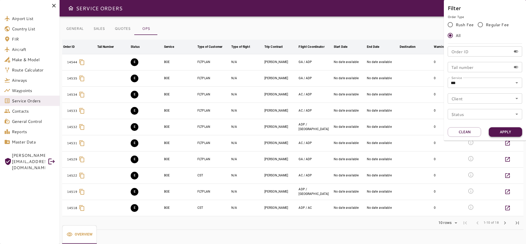
click at [503, 134] on button "Apply" at bounding box center [505, 131] width 33 height 9
click at [350, 229] on div at bounding box center [263, 122] width 526 height 244
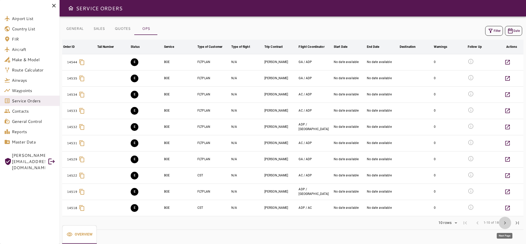
click at [506, 221] on span "chevron_right" at bounding box center [505, 222] width 6 height 6
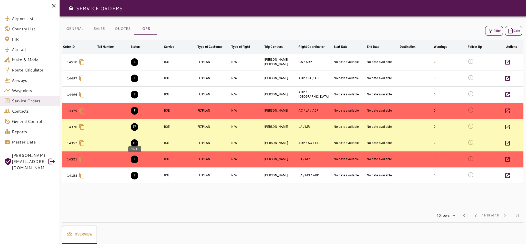
click at [133, 157] on button "F" at bounding box center [135, 159] width 8 height 8
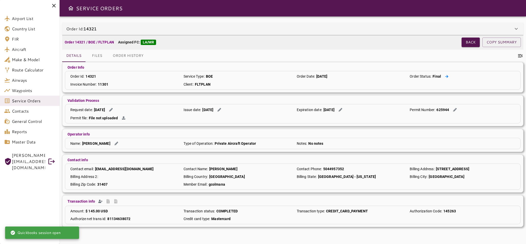
click at [447, 77] on icon at bounding box center [446, 76] width 3 height 3
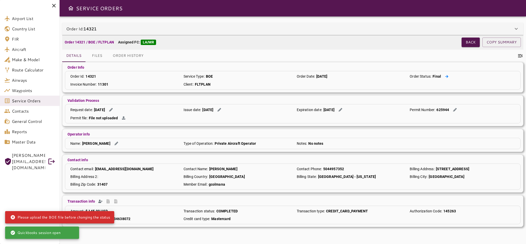
click at [445, 76] on icon at bounding box center [446, 76] width 3 height 3
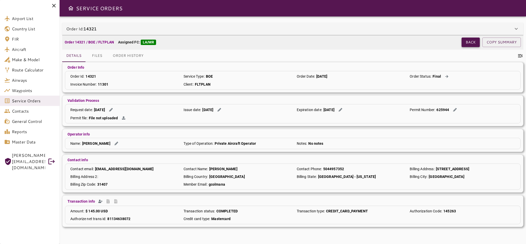
click at [472, 41] on button "Back" at bounding box center [471, 41] width 18 height 9
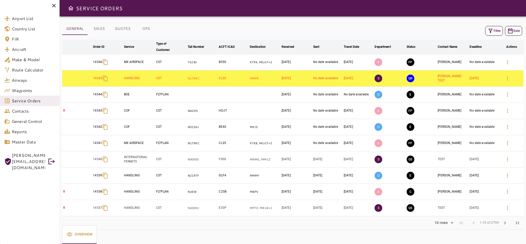
click at [144, 30] on button "OPS" at bounding box center [146, 29] width 23 height 12
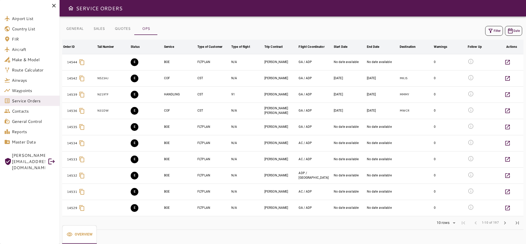
click at [493, 32] on button "Filter" at bounding box center [494, 31] width 18 height 10
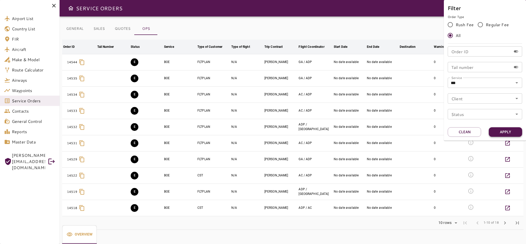
click at [505, 130] on button "Apply" at bounding box center [505, 131] width 33 height 9
click at [500, 226] on div at bounding box center [263, 122] width 526 height 244
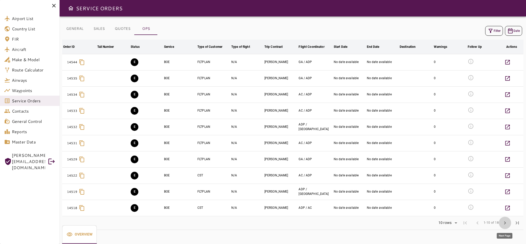
click at [505, 221] on span "chevron_right" at bounding box center [505, 222] width 6 height 6
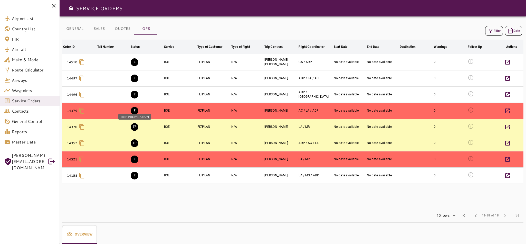
click at [137, 126] on button "TP" at bounding box center [135, 127] width 8 height 8
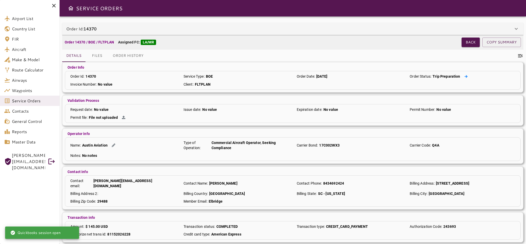
click at [462, 76] on button at bounding box center [465, 76] width 7 height 5
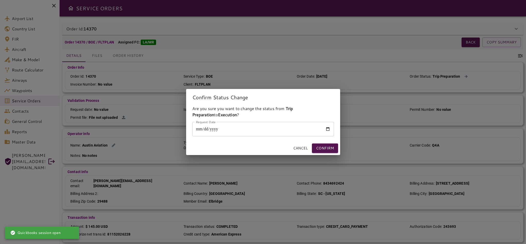
click at [330, 128] on input "Request Date" at bounding box center [263, 129] width 142 height 14
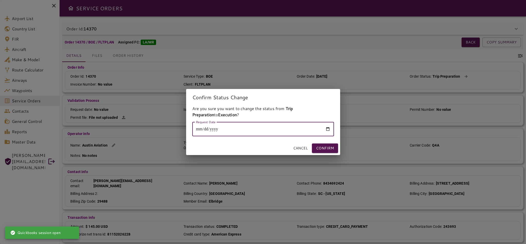
type input "**********"
click at [330, 146] on button "Confirm" at bounding box center [325, 147] width 26 height 9
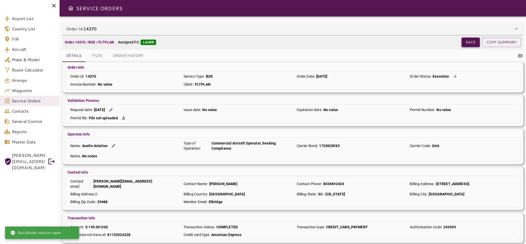
click at [464, 43] on button "Back" at bounding box center [471, 41] width 18 height 9
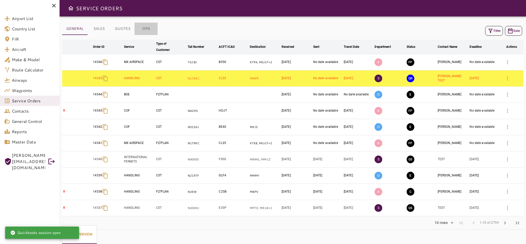
click at [144, 28] on button "OPS" at bounding box center [146, 29] width 23 height 12
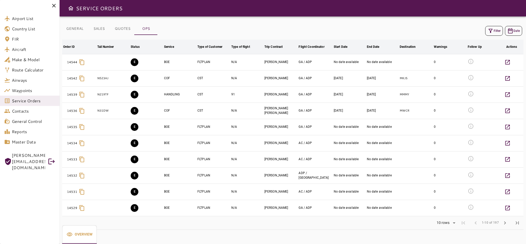
click at [497, 27] on button "Filter" at bounding box center [494, 31] width 18 height 10
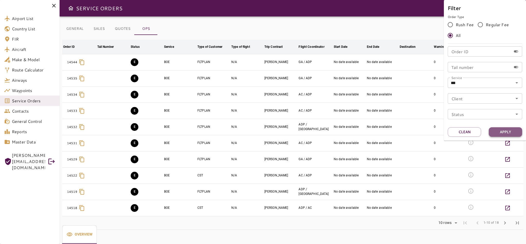
click at [505, 129] on button "Apply" at bounding box center [505, 131] width 33 height 9
click at [505, 131] on button "Apply" at bounding box center [505, 131] width 33 height 9
click at [363, 233] on div at bounding box center [263, 122] width 526 height 244
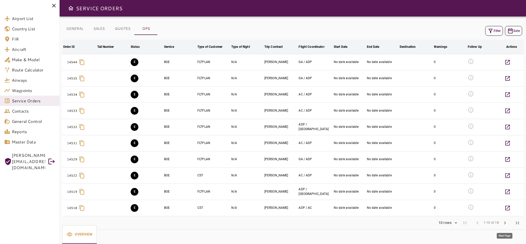
click at [503, 224] on span "chevron_right" at bounding box center [505, 222] width 6 height 6
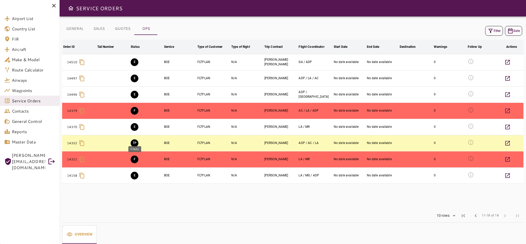
click at [133, 147] on div "FINAL" at bounding box center [134, 149] width 13 height 6
click at [134, 144] on button "TP" at bounding box center [135, 143] width 8 height 8
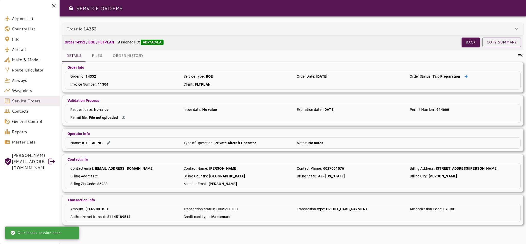
click at [466, 76] on icon at bounding box center [465, 76] width 3 height 3
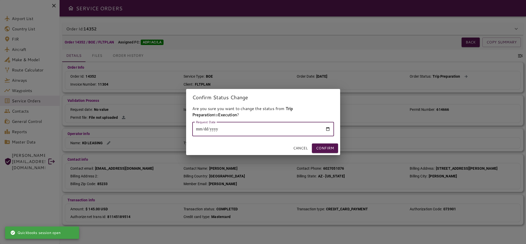
click at [326, 128] on input "Request Date" at bounding box center [263, 129] width 142 height 14
type input "**********"
click at [334, 147] on button "Confirm" at bounding box center [325, 147] width 26 height 9
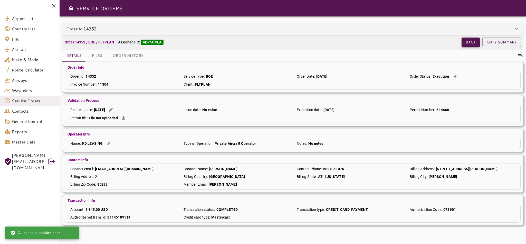
click at [472, 44] on button "Back" at bounding box center [471, 41] width 18 height 9
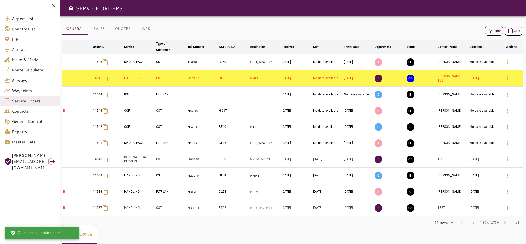
click at [143, 32] on button "OPS" at bounding box center [146, 29] width 23 height 12
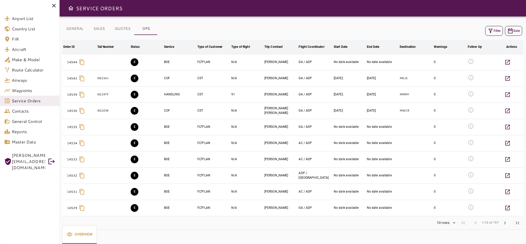
click at [495, 27] on button "Filter" at bounding box center [494, 31] width 18 height 10
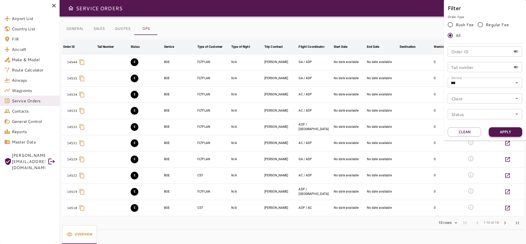
click at [509, 130] on button "Apply" at bounding box center [505, 131] width 33 height 9
click at [315, 225] on div at bounding box center [263, 122] width 526 height 244
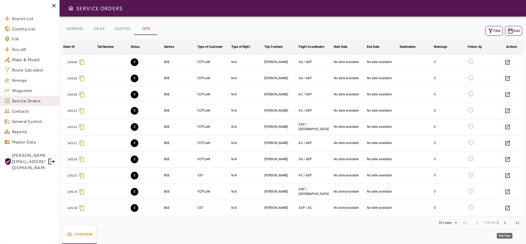
click at [505, 223] on span "chevron_right" at bounding box center [505, 222] width 6 height 6
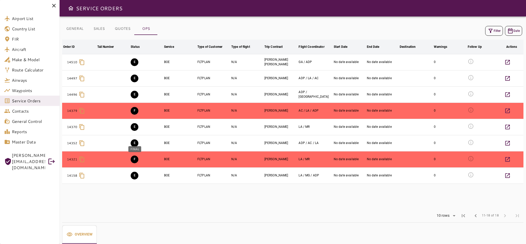
click at [135, 159] on button "F" at bounding box center [135, 159] width 8 height 8
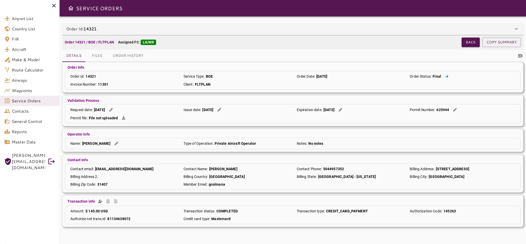
click at [446, 75] on icon at bounding box center [446, 76] width 3 height 3
click at [94, 55] on button "Files" at bounding box center [96, 56] width 23 height 12
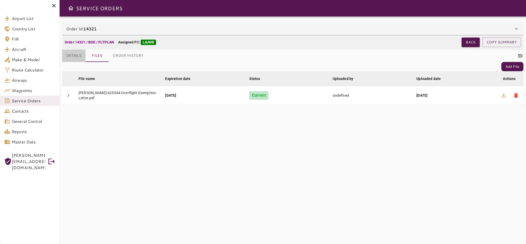
click at [75, 54] on button "Details" at bounding box center [73, 56] width 23 height 12
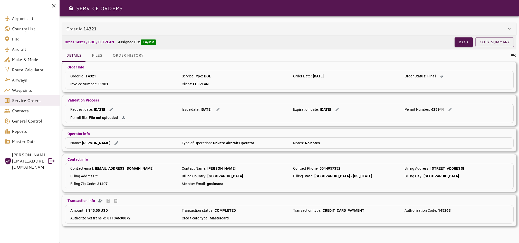
click at [97, 56] on button "Files" at bounding box center [96, 56] width 23 height 12
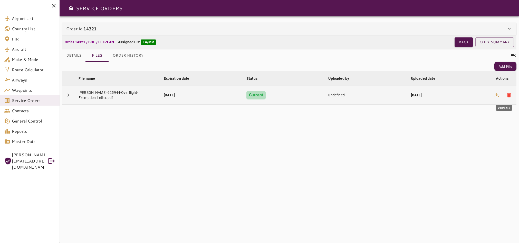
click at [509, 97] on span "delete" at bounding box center [509, 95] width 6 height 6
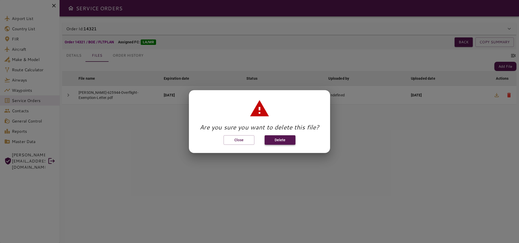
click at [280, 142] on button "Delete" at bounding box center [280, 140] width 31 height 9
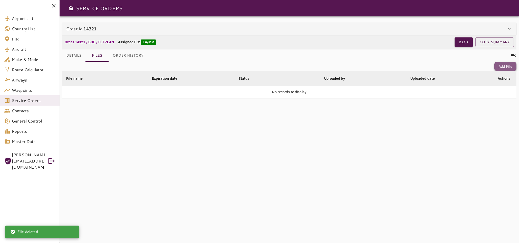
click at [503, 66] on button "Add File" at bounding box center [505, 66] width 22 height 9
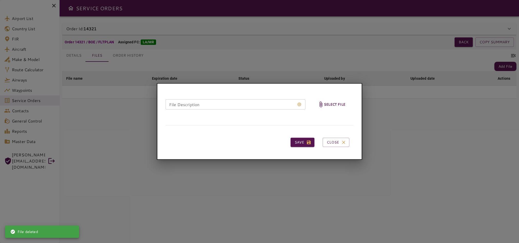
click at [332, 102] on h6 "Select file" at bounding box center [334, 105] width 21 height 6
click at [0, 0] on input "Select file" at bounding box center [0, 0] width 0 height 0
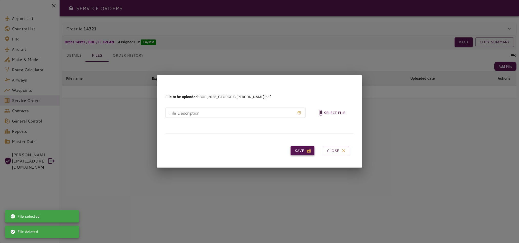
click at [303, 148] on button "Save" at bounding box center [303, 150] width 24 height 9
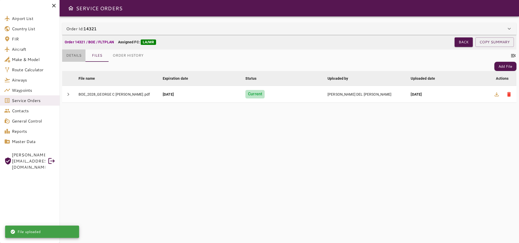
click at [70, 57] on button "Details" at bounding box center [73, 56] width 23 height 12
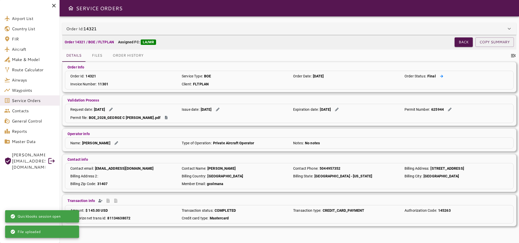
click at [440, 75] on icon at bounding box center [441, 76] width 3 height 3
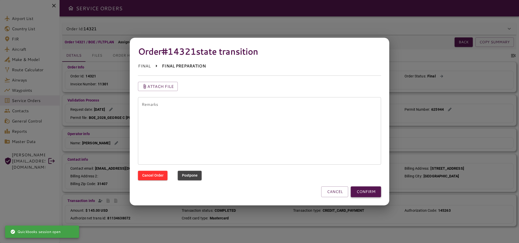
click at [366, 190] on button "CONFIRM" at bounding box center [366, 192] width 30 height 11
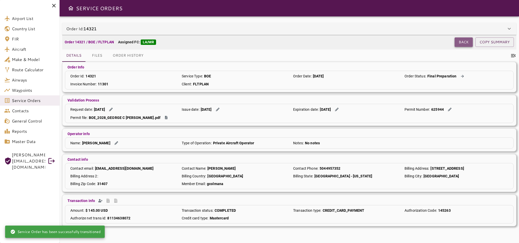
click at [461, 42] on button "Back" at bounding box center [464, 41] width 18 height 9
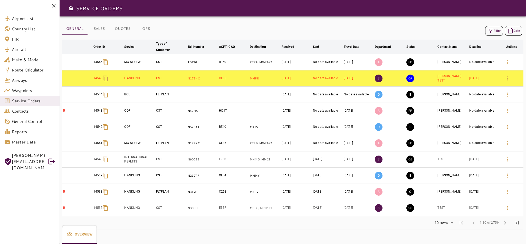
click at [151, 25] on button "OPS" at bounding box center [146, 29] width 23 height 12
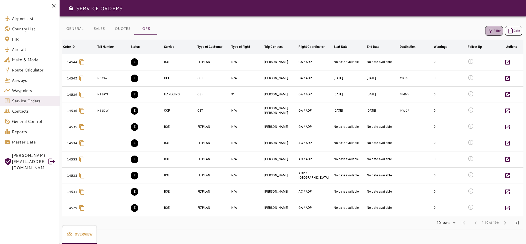
click at [492, 29] on icon "button" at bounding box center [490, 31] width 6 height 6
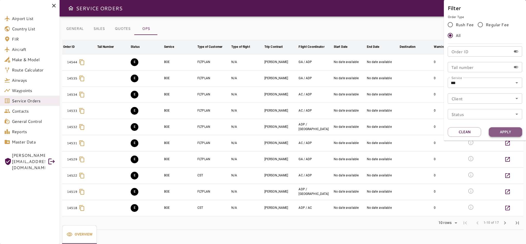
click at [514, 128] on button "Apply" at bounding box center [505, 131] width 33 height 9
click at [380, 231] on div at bounding box center [263, 122] width 526 height 244
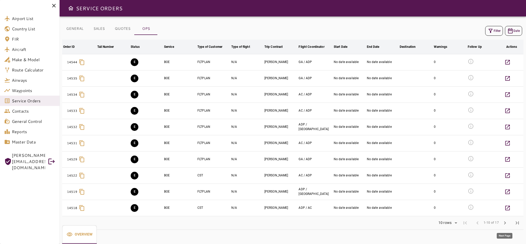
click at [505, 223] on span "chevron_right" at bounding box center [505, 222] width 6 height 6
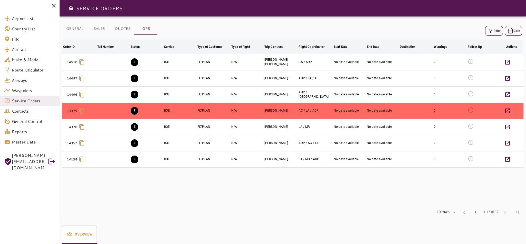
drag, startPoint x: 263, startPoint y: 110, endPoint x: 291, endPoint y: 111, distance: 27.8
click at [291, 111] on tr "14379 F BOE FLTPLAN N/A [PERSON_NAME] AC / LA / ADP No date available No date a…" at bounding box center [292, 110] width 461 height 16
copy tr "[PERSON_NAME]"
click at [135, 110] on button "F" at bounding box center [135, 111] width 8 height 8
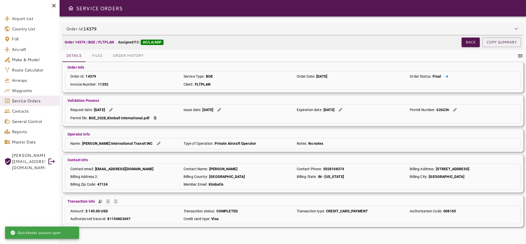
click at [446, 74] on button at bounding box center [446, 76] width 7 height 5
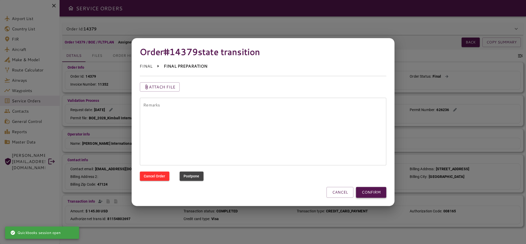
click at [366, 190] on button "CONFIRM" at bounding box center [371, 192] width 30 height 11
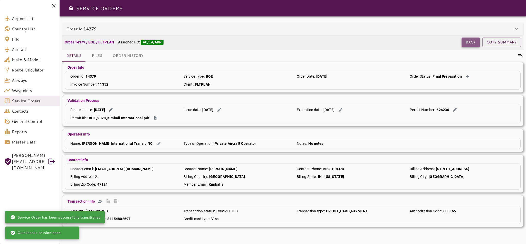
click at [467, 43] on button "Back" at bounding box center [471, 41] width 18 height 9
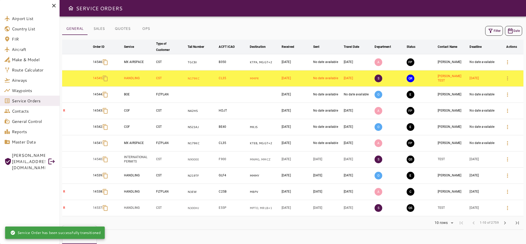
click at [147, 29] on button "OPS" at bounding box center [146, 29] width 23 height 12
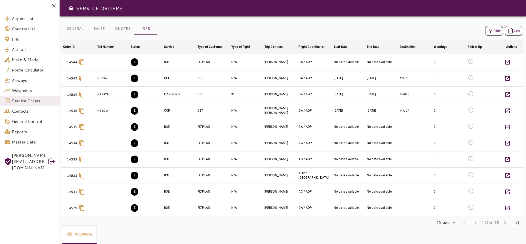
click at [498, 32] on button "Filter" at bounding box center [494, 31] width 18 height 10
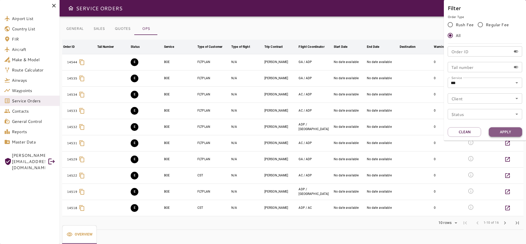
click at [510, 132] on button "Apply" at bounding box center [505, 131] width 33 height 9
click at [461, 230] on div at bounding box center [263, 122] width 526 height 244
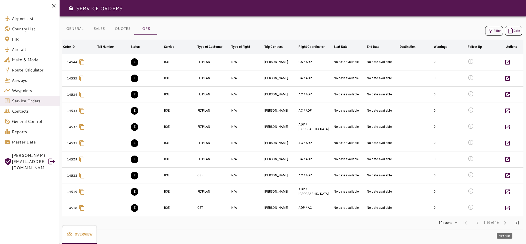
click at [505, 224] on span "chevron_right" at bounding box center [505, 222] width 6 height 6
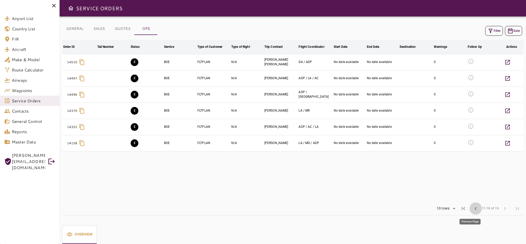
click at [475, 208] on span "chevron_left" at bounding box center [476, 208] width 6 height 6
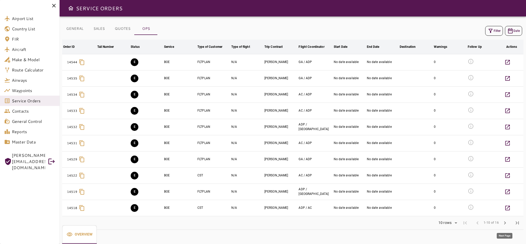
click at [507, 221] on span "chevron_right" at bounding box center [505, 222] width 6 height 6
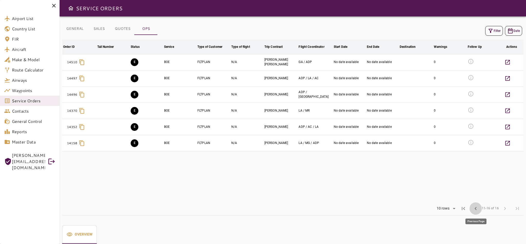
click at [478, 209] on span "chevron_left" at bounding box center [476, 208] width 6 height 6
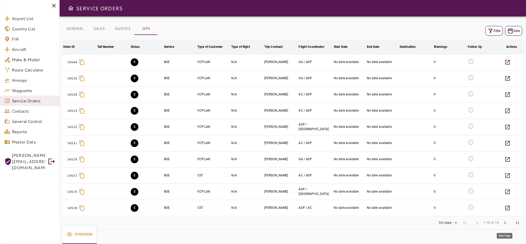
click at [503, 222] on span "chevron_right" at bounding box center [505, 222] width 6 height 6
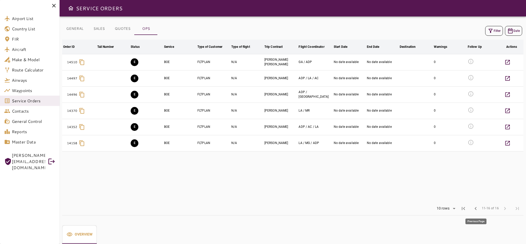
click at [475, 209] on span "chevron_left" at bounding box center [476, 208] width 6 height 6
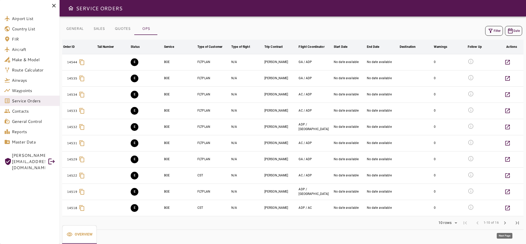
click at [505, 224] on span "chevron_right" at bounding box center [505, 222] width 6 height 6
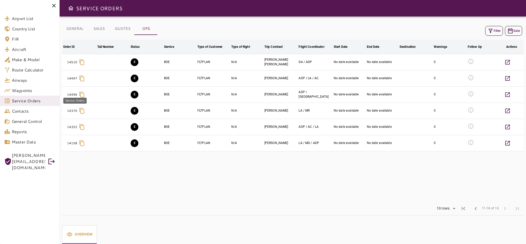
click at [33, 99] on span "Service Orders" at bounding box center [34, 101] width 44 height 6
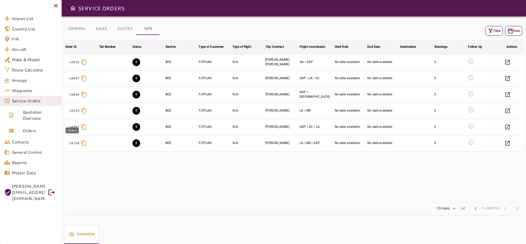
click at [31, 130] on span "Orders" at bounding box center [40, 130] width 35 height 6
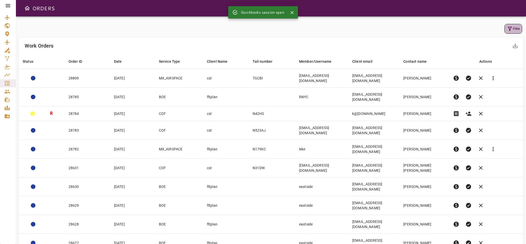
click at [507, 30] on icon "button" at bounding box center [510, 29] width 6 height 6
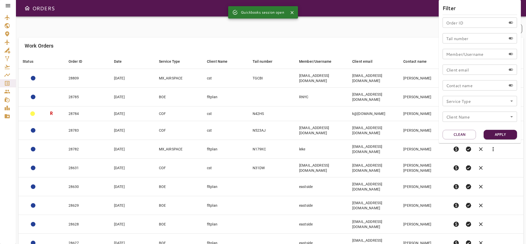
click at [459, 25] on input "Order ID" at bounding box center [475, 22] width 64 height 10
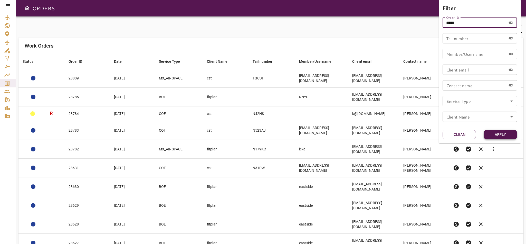
drag, startPoint x: 514, startPoint y: 136, endPoint x: 503, endPoint y: 133, distance: 10.8
click at [514, 135] on button "Apply" at bounding box center [500, 134] width 33 height 9
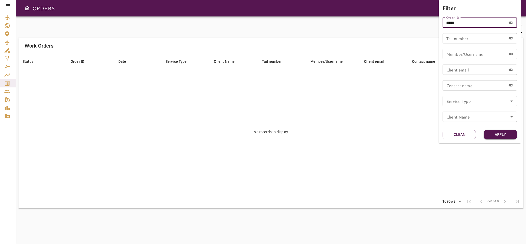
drag, startPoint x: 470, startPoint y: 23, endPoint x: 434, endPoint y: 23, distance: 36.2
click at [434, 23] on div "Filter Order ID ***** Order ID Tail number Tail number Member/Username Member/U…" at bounding box center [263, 122] width 526 height 244
type input "*****"
click at [502, 133] on button "Apply" at bounding box center [500, 134] width 33 height 9
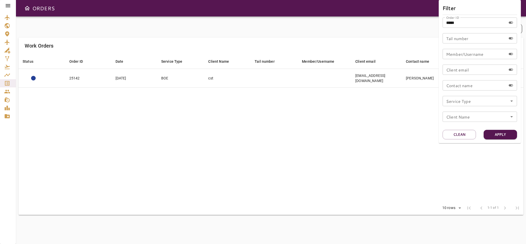
click at [295, 167] on div at bounding box center [263, 122] width 526 height 244
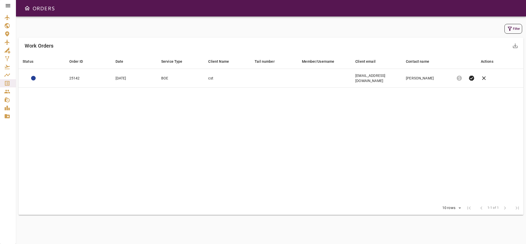
click at [504, 28] on div "Filter" at bounding box center [271, 29] width 502 height 10
click at [507, 28] on icon "button" at bounding box center [510, 29] width 6 height 6
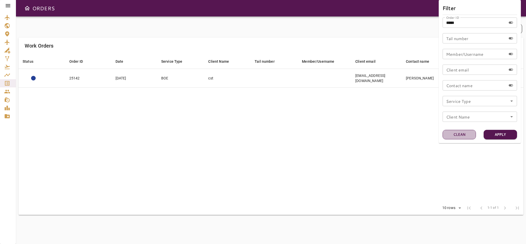
click at [457, 136] on button "Clean" at bounding box center [459, 134] width 33 height 9
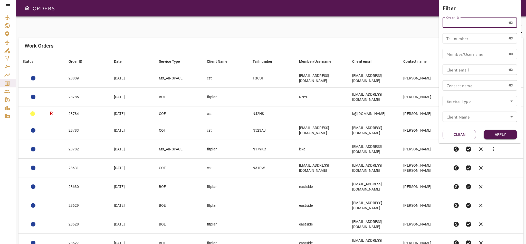
click at [481, 20] on input "Order ID" at bounding box center [475, 22] width 64 height 10
type input "*****"
click at [517, 134] on button "Apply" at bounding box center [500, 134] width 33 height 9
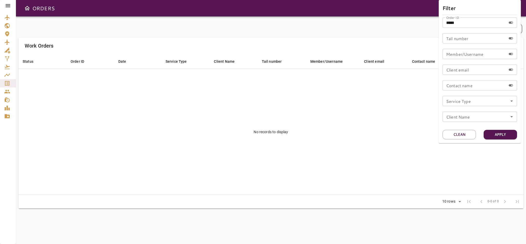
drag, startPoint x: 364, startPoint y: 151, endPoint x: 361, endPoint y: 149, distance: 2.9
click at [362, 150] on div at bounding box center [263, 122] width 526 height 244
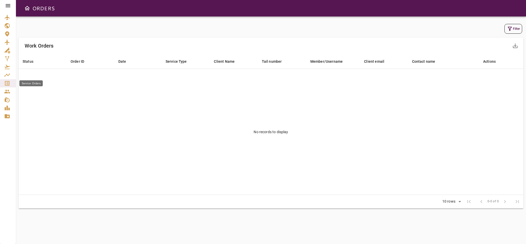
click at [8, 81] on icon "Service Orders" at bounding box center [7, 83] width 5 height 5
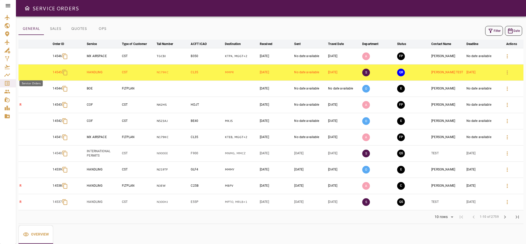
click at [6, 83] on icon "Service Orders" at bounding box center [7, 83] width 6 height 6
click at [9, 6] on icon at bounding box center [8, 5] width 5 height 3
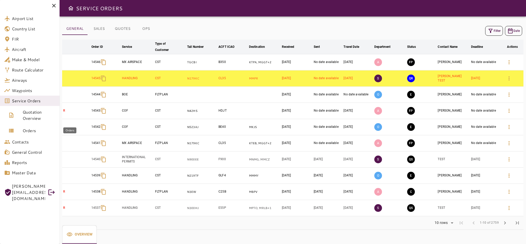
click at [33, 128] on span "Orders" at bounding box center [39, 130] width 33 height 6
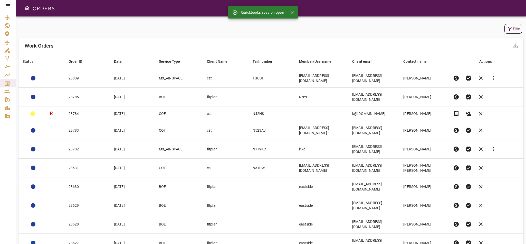
click at [517, 26] on button "Filter" at bounding box center [513, 29] width 18 height 10
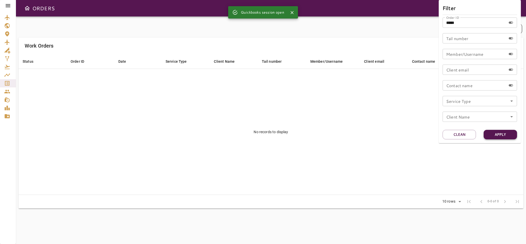
click at [504, 135] on button "Apply" at bounding box center [500, 134] width 33 height 9
click at [453, 138] on button "Clean" at bounding box center [459, 134] width 33 height 9
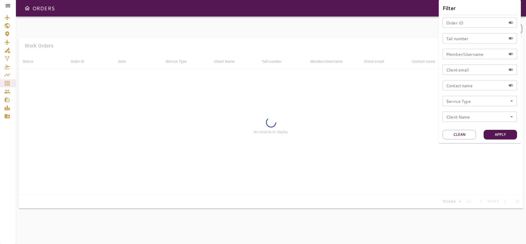
click at [381, 159] on div at bounding box center [263, 122] width 526 height 244
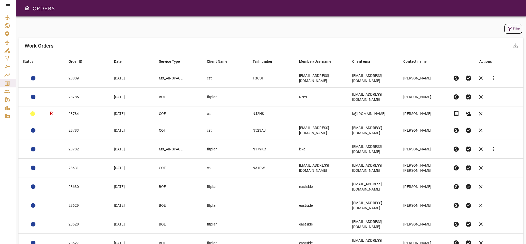
click at [514, 29] on button "Filter" at bounding box center [513, 29] width 18 height 10
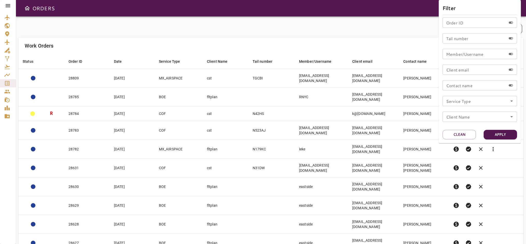
click at [484, 69] on input "Client email" at bounding box center [475, 69] width 64 height 10
click at [481, 23] on input "Order ID" at bounding box center [475, 22] width 64 height 10
type input "*****"
click at [508, 133] on button "Apply" at bounding box center [500, 134] width 33 height 9
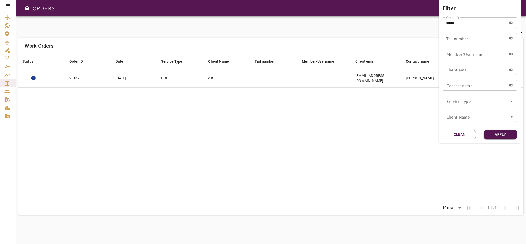
click at [324, 142] on div at bounding box center [263, 122] width 526 height 244
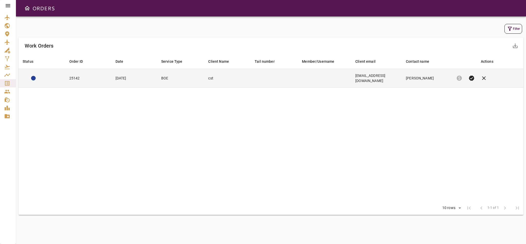
click at [214, 74] on td "cst" at bounding box center [227, 78] width 46 height 19
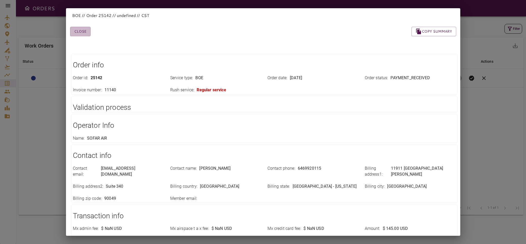
drag, startPoint x: 76, startPoint y: 33, endPoint x: 82, endPoint y: 38, distance: 8.1
click at [75, 33] on button "Close" at bounding box center [80, 31] width 21 height 9
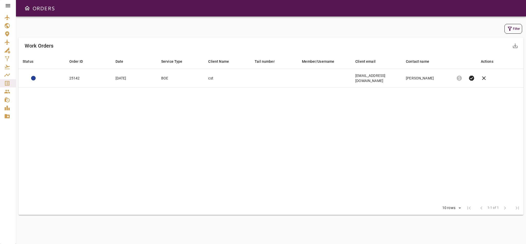
click at [9, 7] on icon at bounding box center [8, 5] width 5 height 3
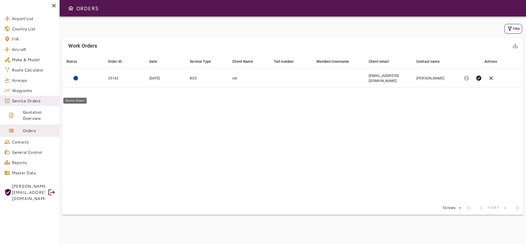
click at [41, 102] on span "Service Orders" at bounding box center [34, 101] width 44 height 6
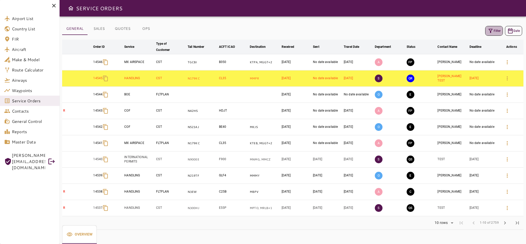
click at [492, 29] on icon "button" at bounding box center [490, 31] width 6 height 6
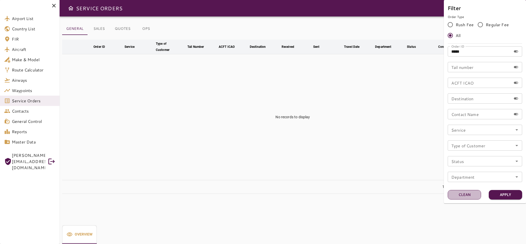
click at [467, 193] on button "Clean" at bounding box center [464, 194] width 33 height 9
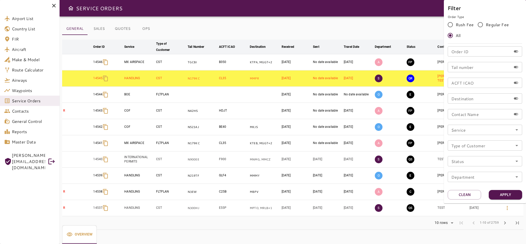
click at [452, 115] on input "Contact Name" at bounding box center [480, 114] width 64 height 10
type input "**********"
click at [511, 193] on button "Apply" at bounding box center [505, 194] width 33 height 9
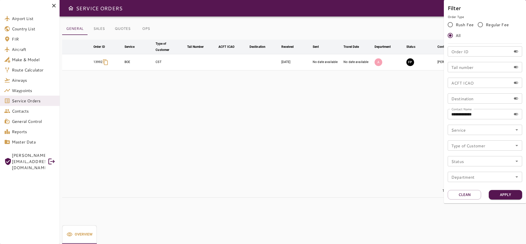
click at [348, 168] on div at bounding box center [263, 122] width 526 height 244
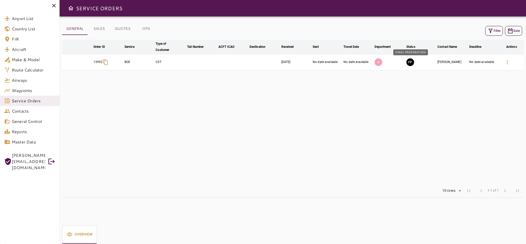
click at [411, 63] on button "FP" at bounding box center [410, 62] width 8 height 8
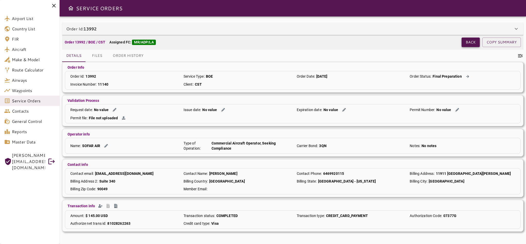
click at [467, 45] on button "Back" at bounding box center [471, 41] width 18 height 9
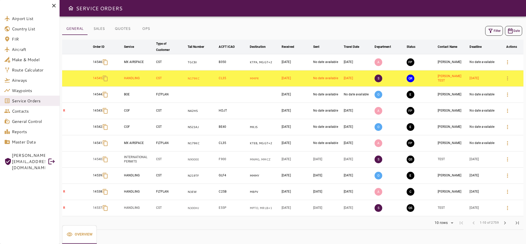
click at [489, 25] on div "Filter Date" at bounding box center [292, 31] width 461 height 12
click at [491, 28] on icon "button" at bounding box center [490, 31] width 6 height 6
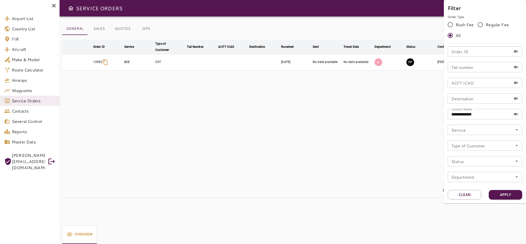
click at [360, 181] on div at bounding box center [263, 122] width 526 height 244
